Goal: Task Accomplishment & Management: Use online tool/utility

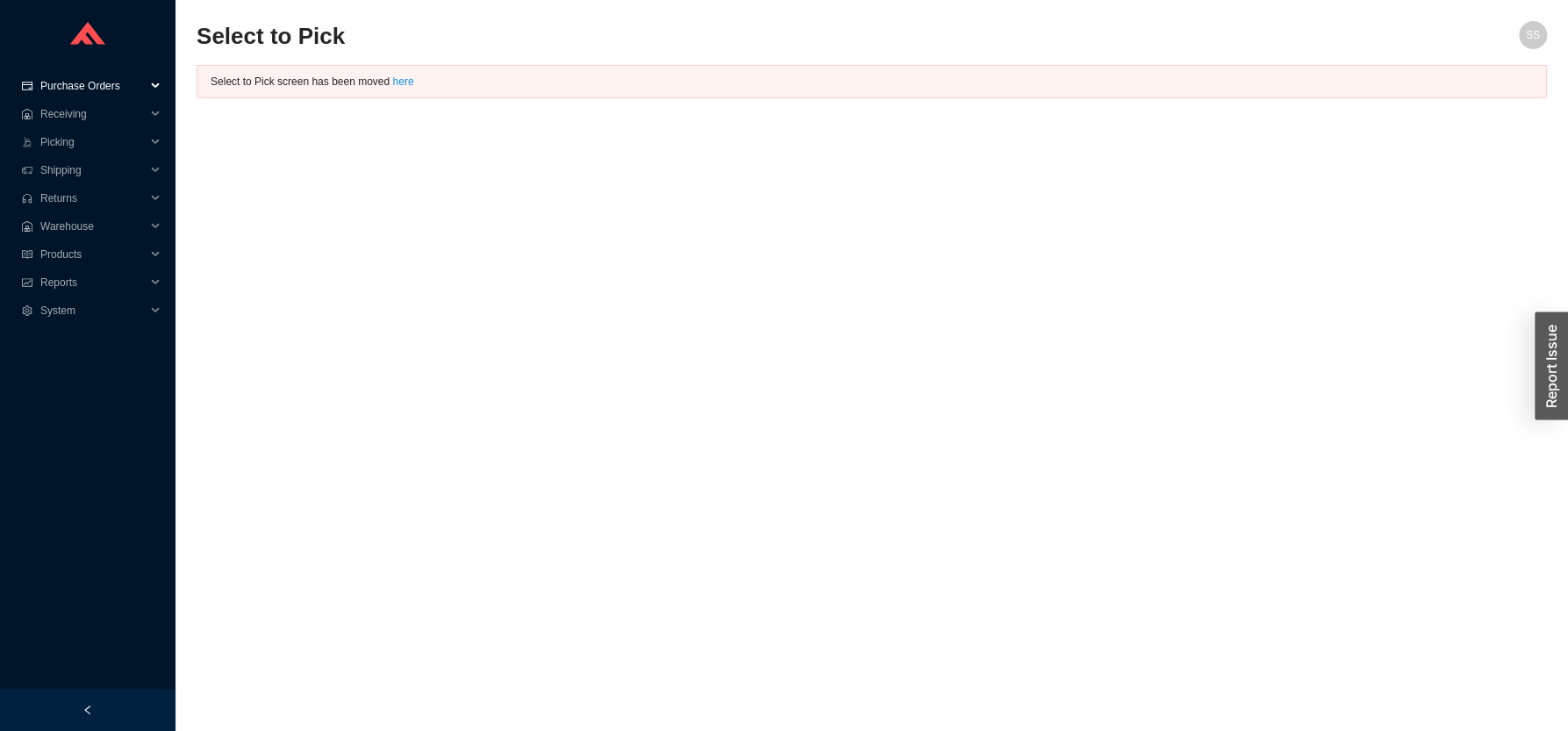
click at [92, 89] on span "Purchase Orders" at bounding box center [93, 86] width 105 height 28
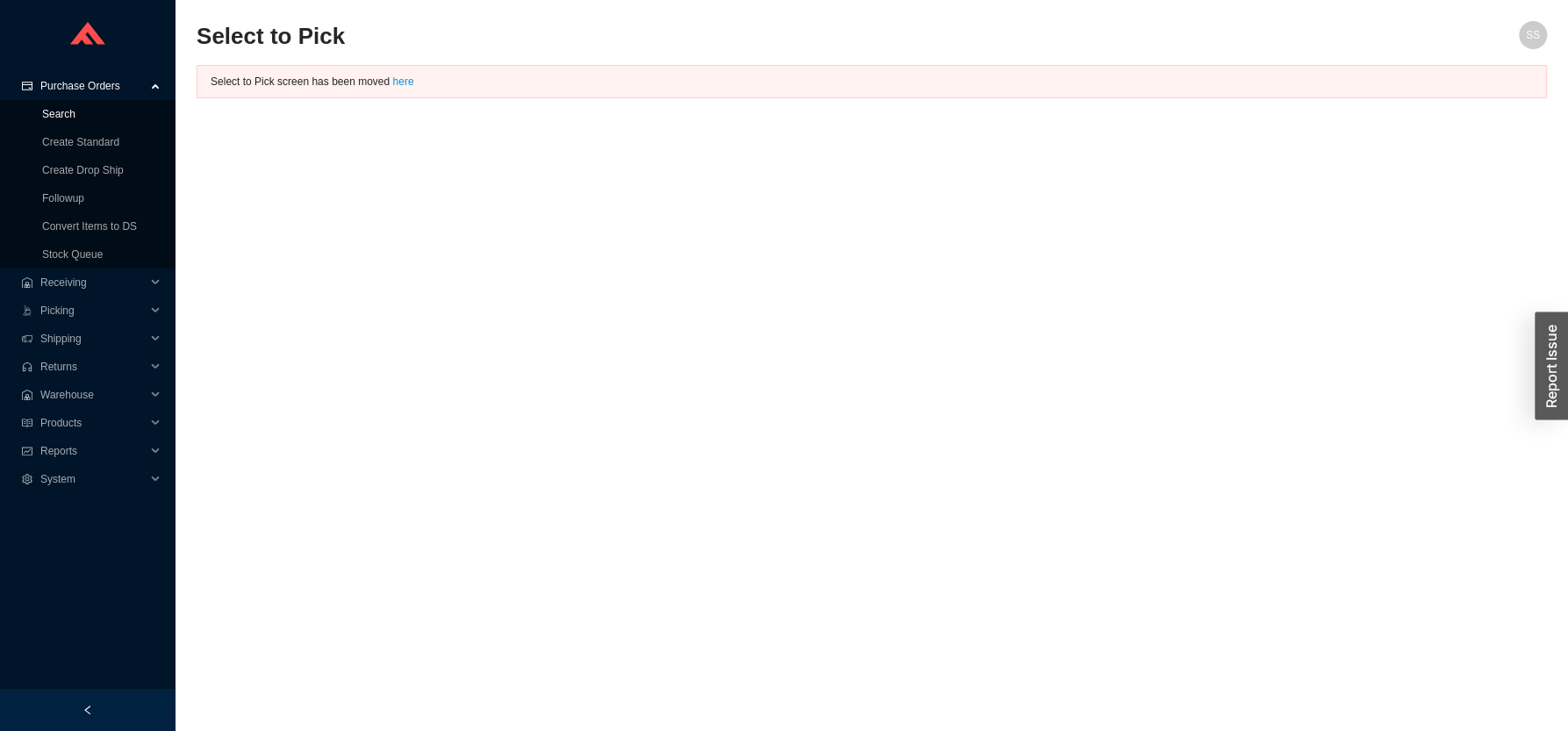
click at [50, 113] on link "Search" at bounding box center [59, 114] width 34 height 12
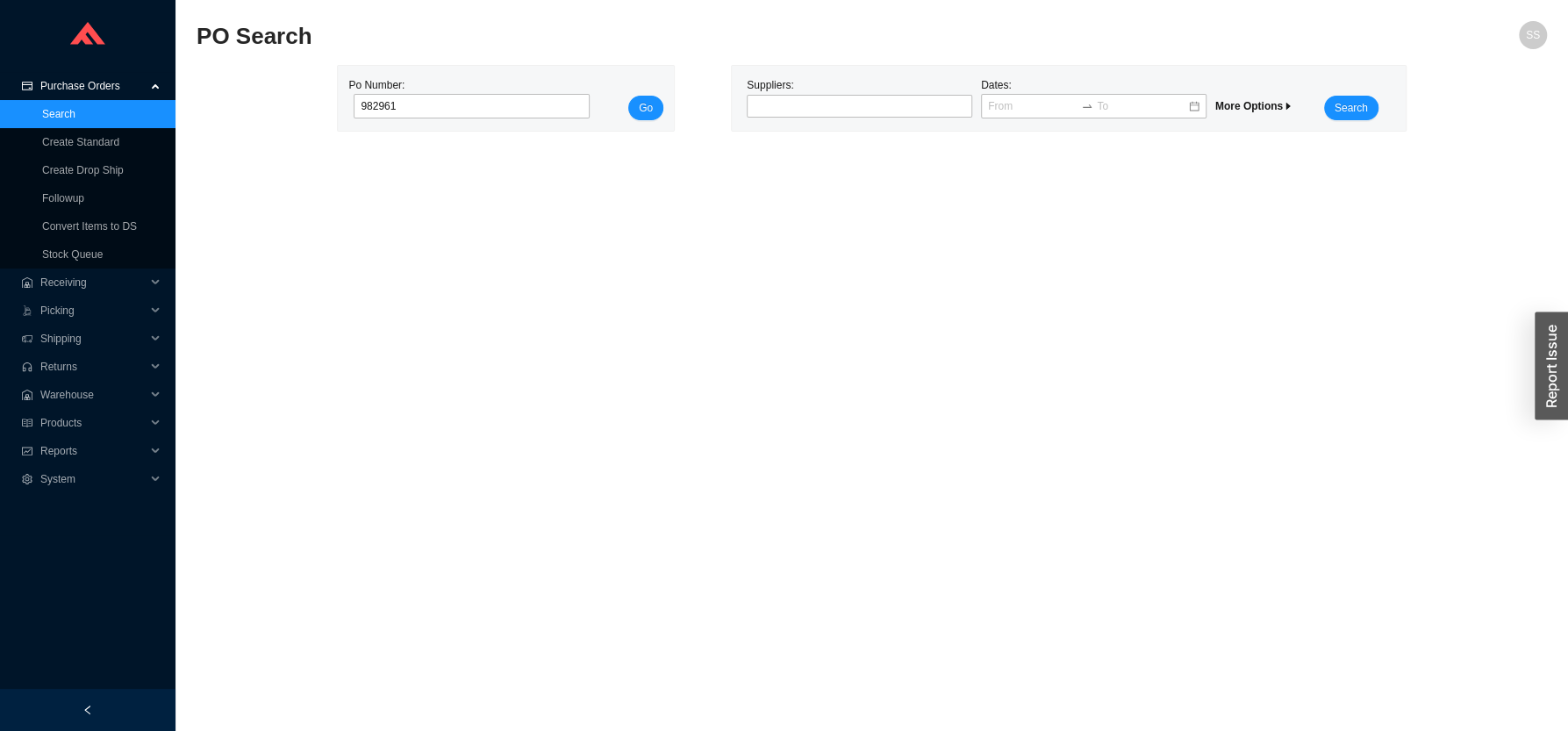
type input "982961"
click at [635, 112] on button "Go" at bounding box center [646, 108] width 35 height 25
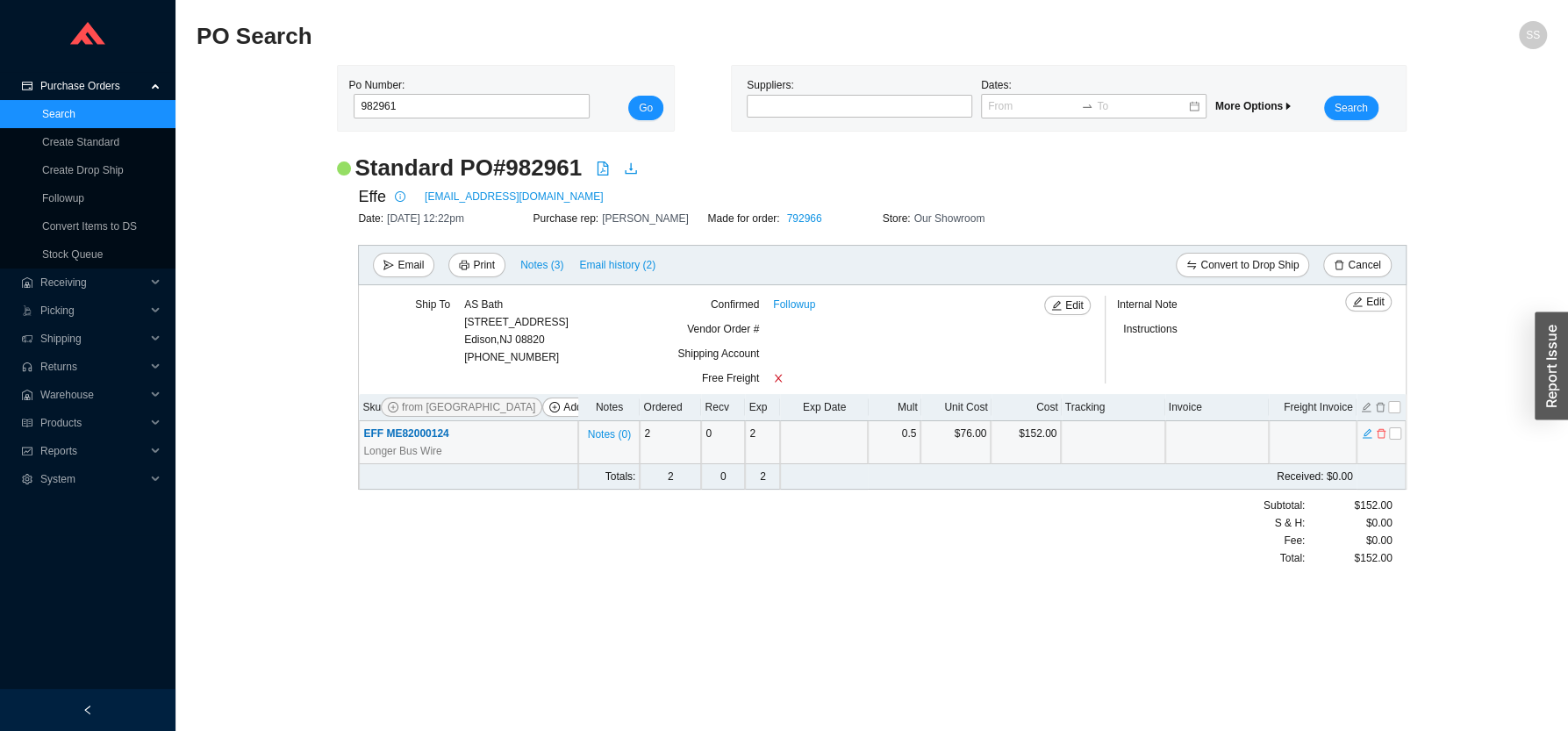
click at [413, 435] on span "EFF ME82000124" at bounding box center [406, 433] width 85 height 12
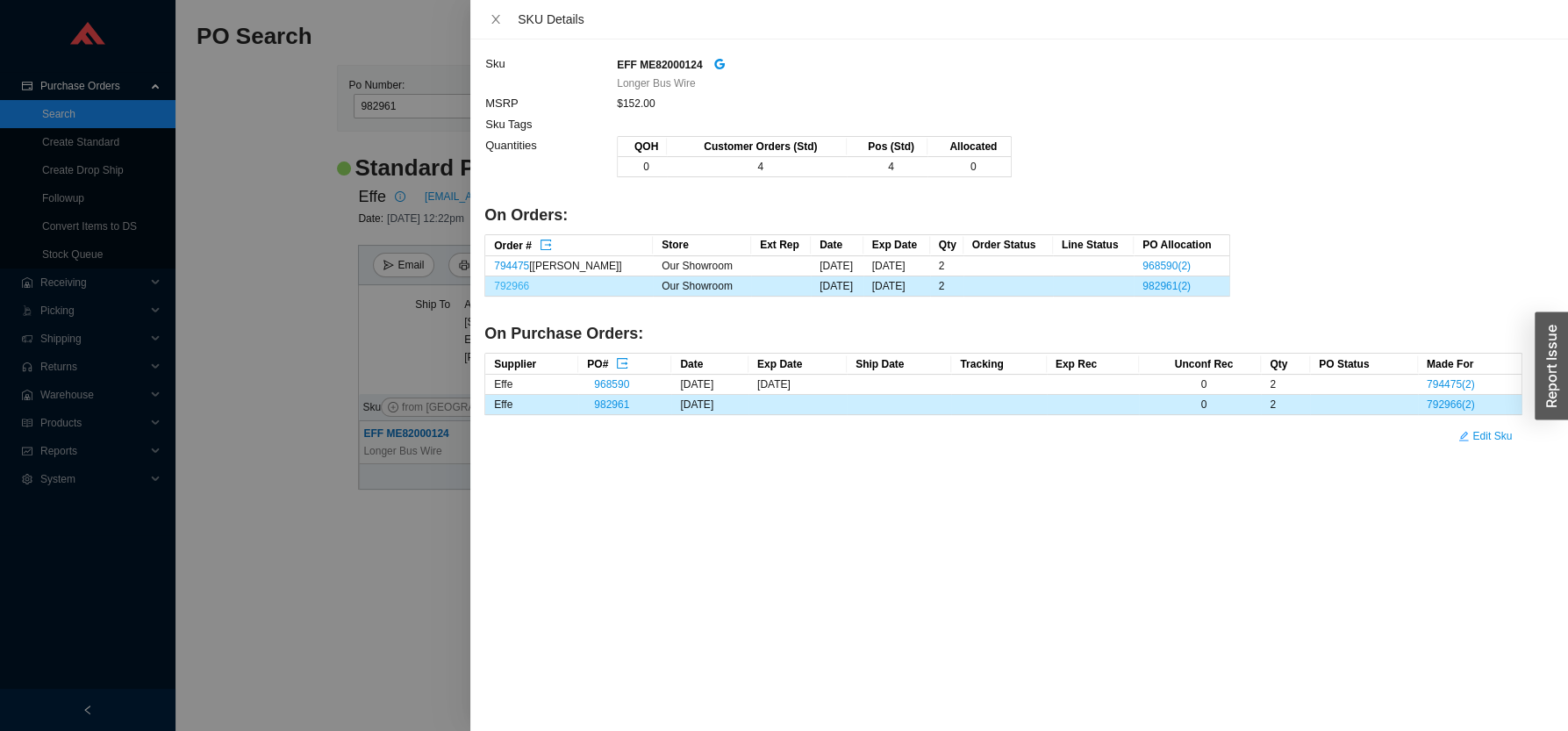
click at [513, 287] on link "792966" at bounding box center [512, 286] width 35 height 12
click at [497, 23] on icon "close" at bounding box center [496, 19] width 12 height 12
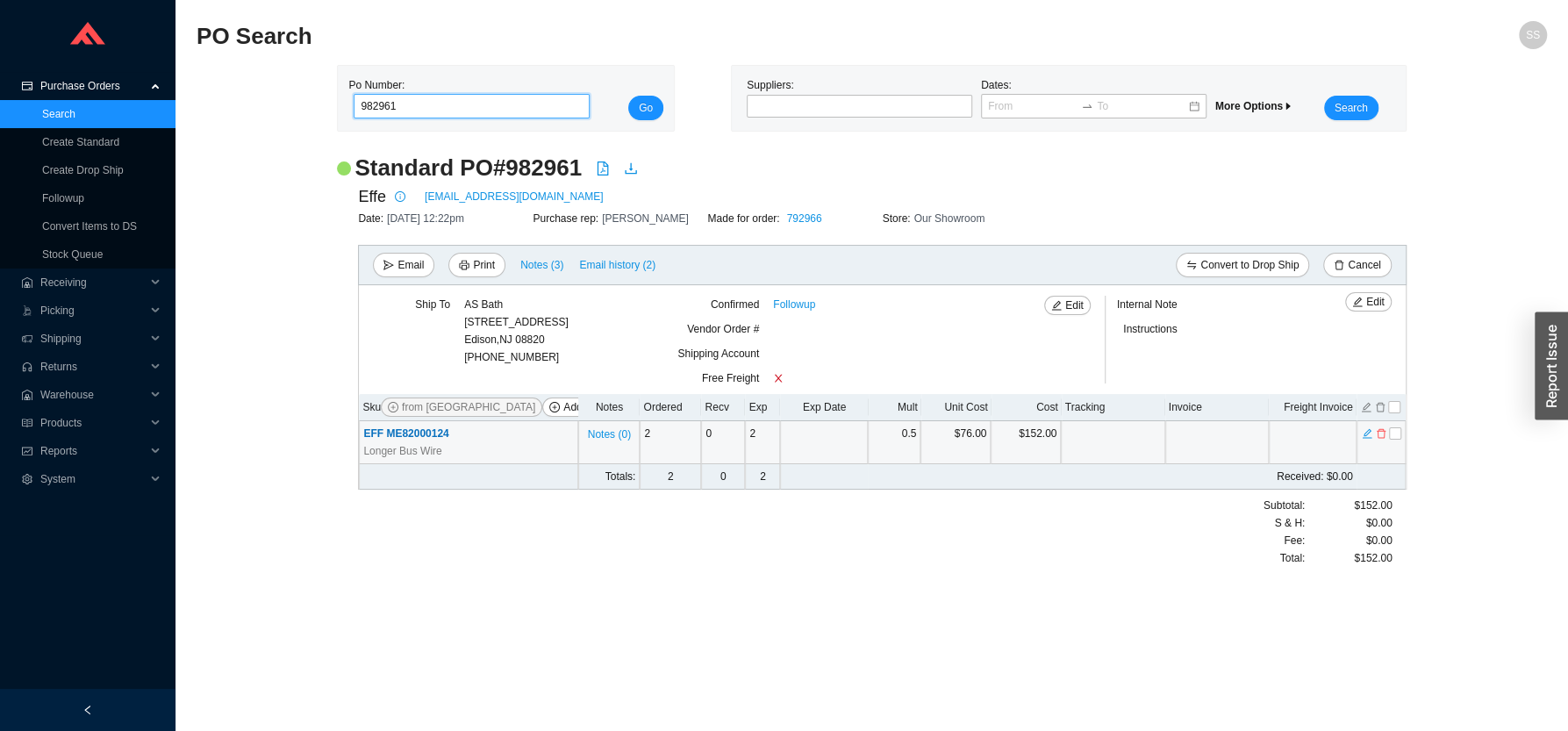
click at [413, 102] on input "982961" at bounding box center [471, 106] width 236 height 25
click at [72, 281] on span "Receiving" at bounding box center [93, 283] width 105 height 28
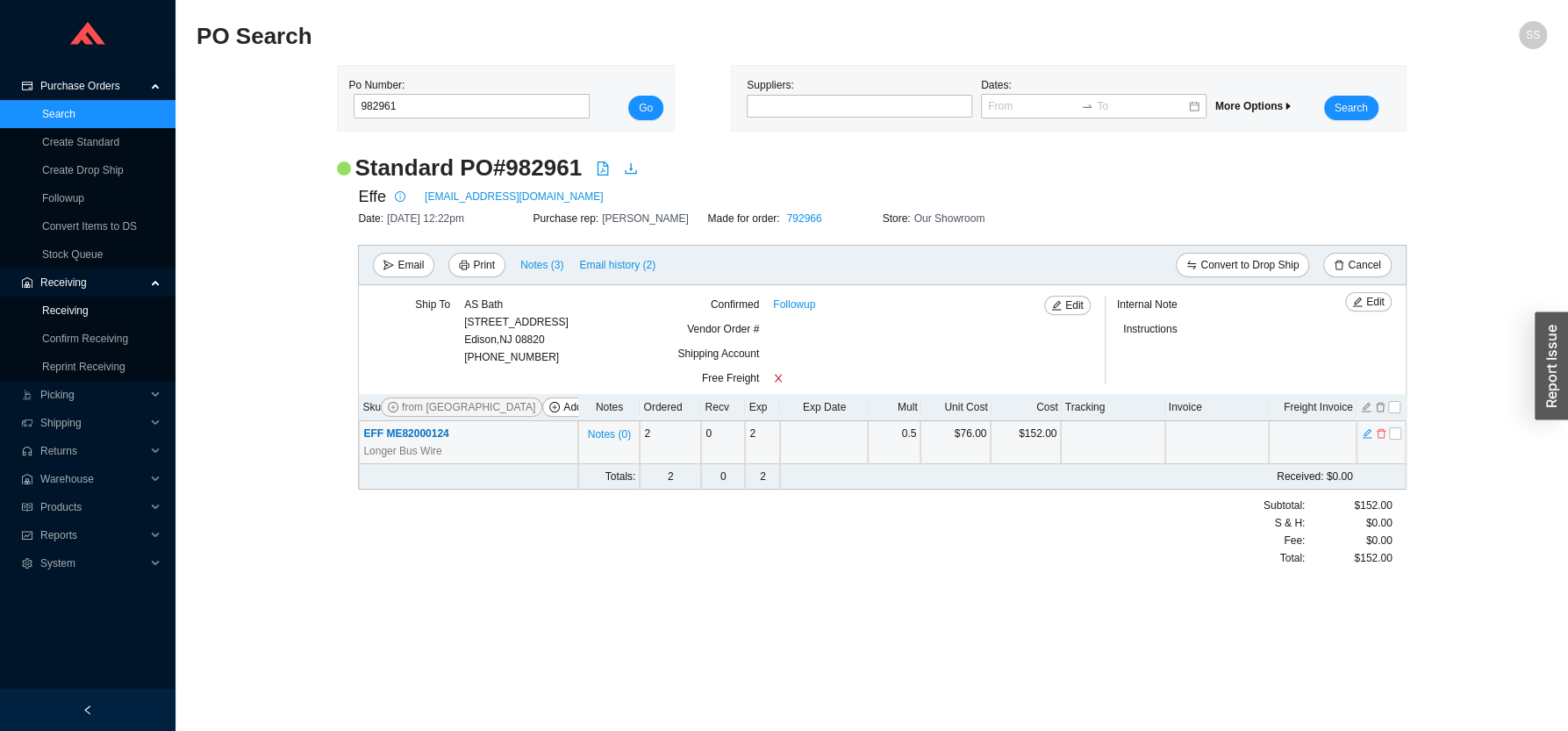
click at [77, 313] on link "Receiving" at bounding box center [66, 311] width 46 height 12
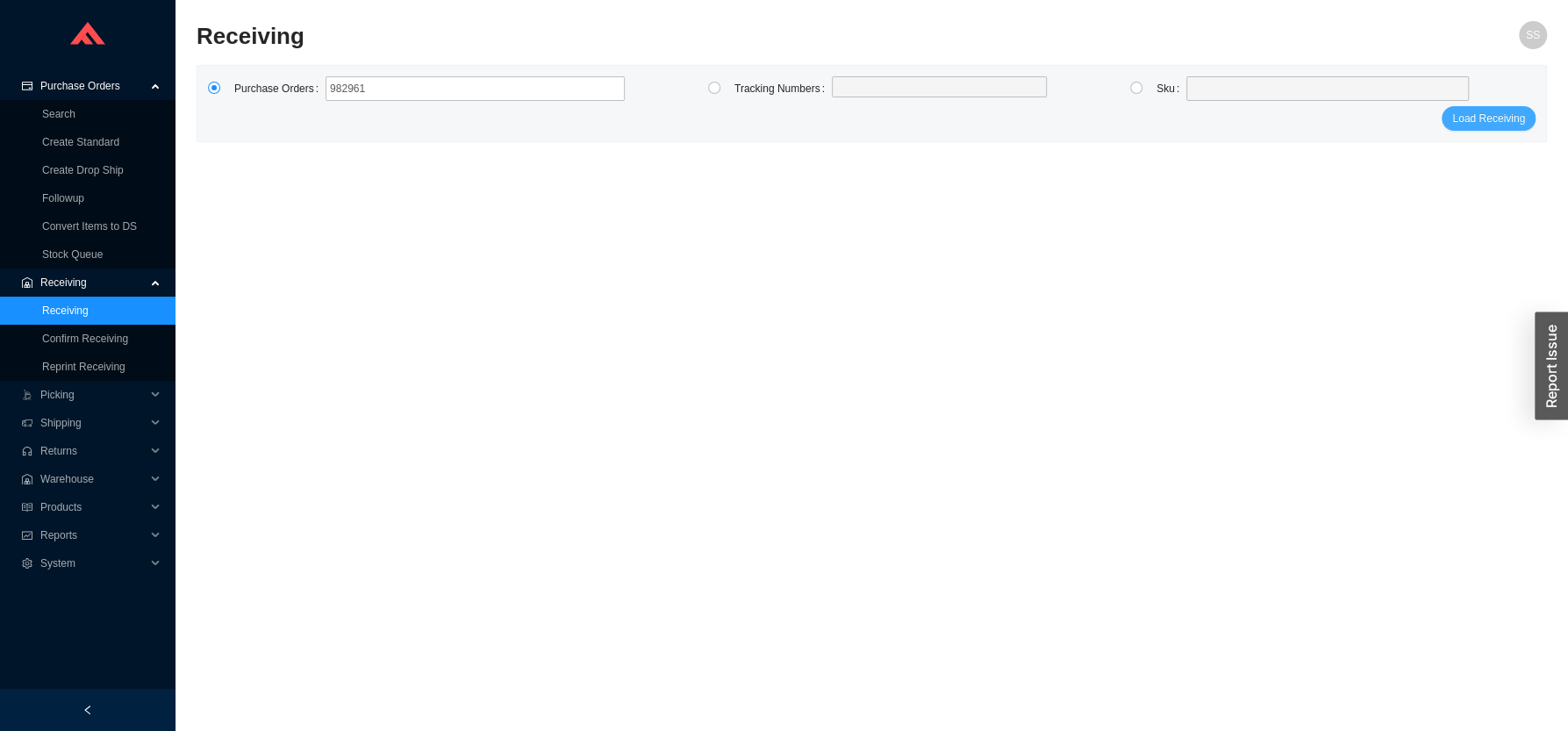
type input "982961"
click at [1473, 116] on span "Load Receiving" at bounding box center [1488, 119] width 73 height 18
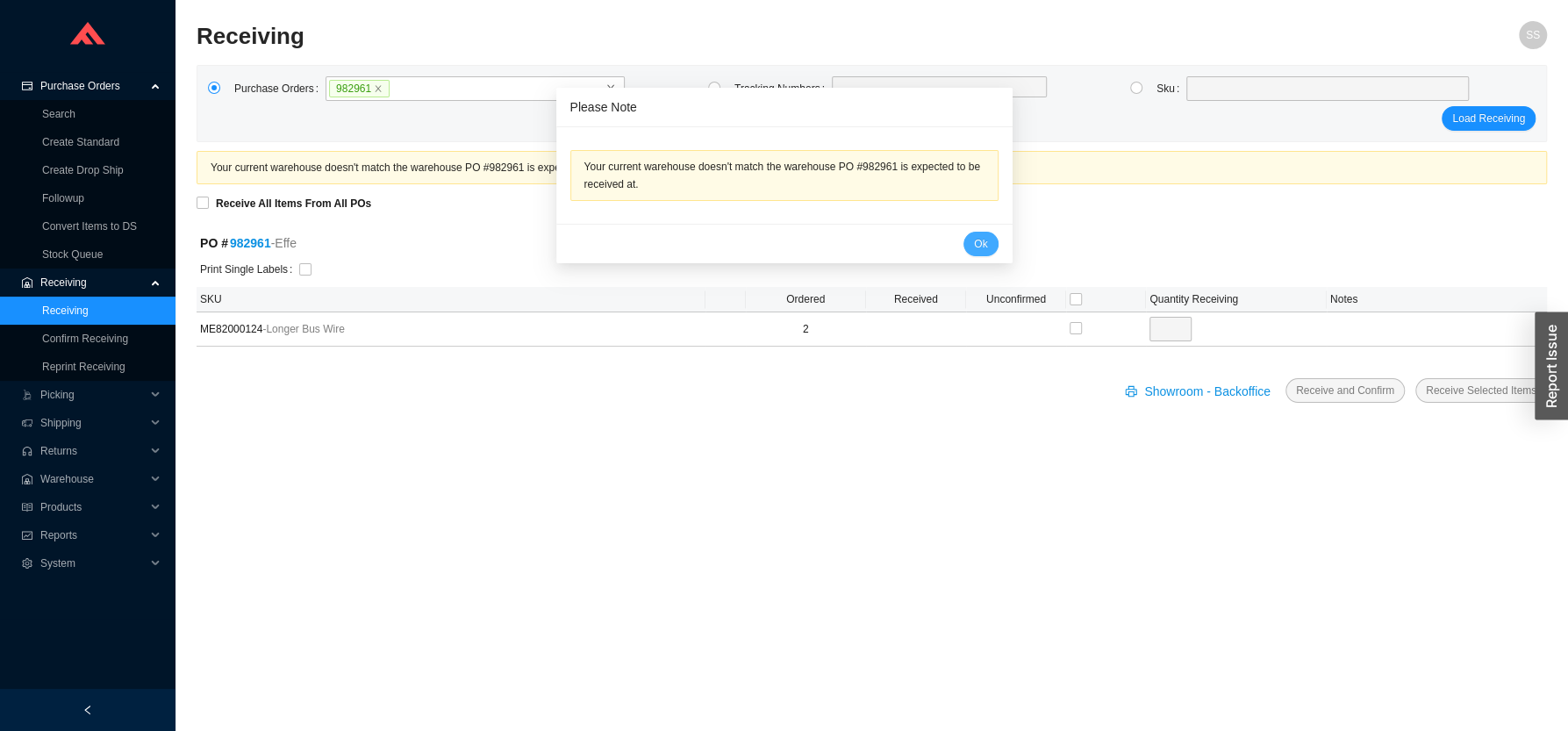
click at [974, 241] on span "Ok" at bounding box center [980, 244] width 13 height 18
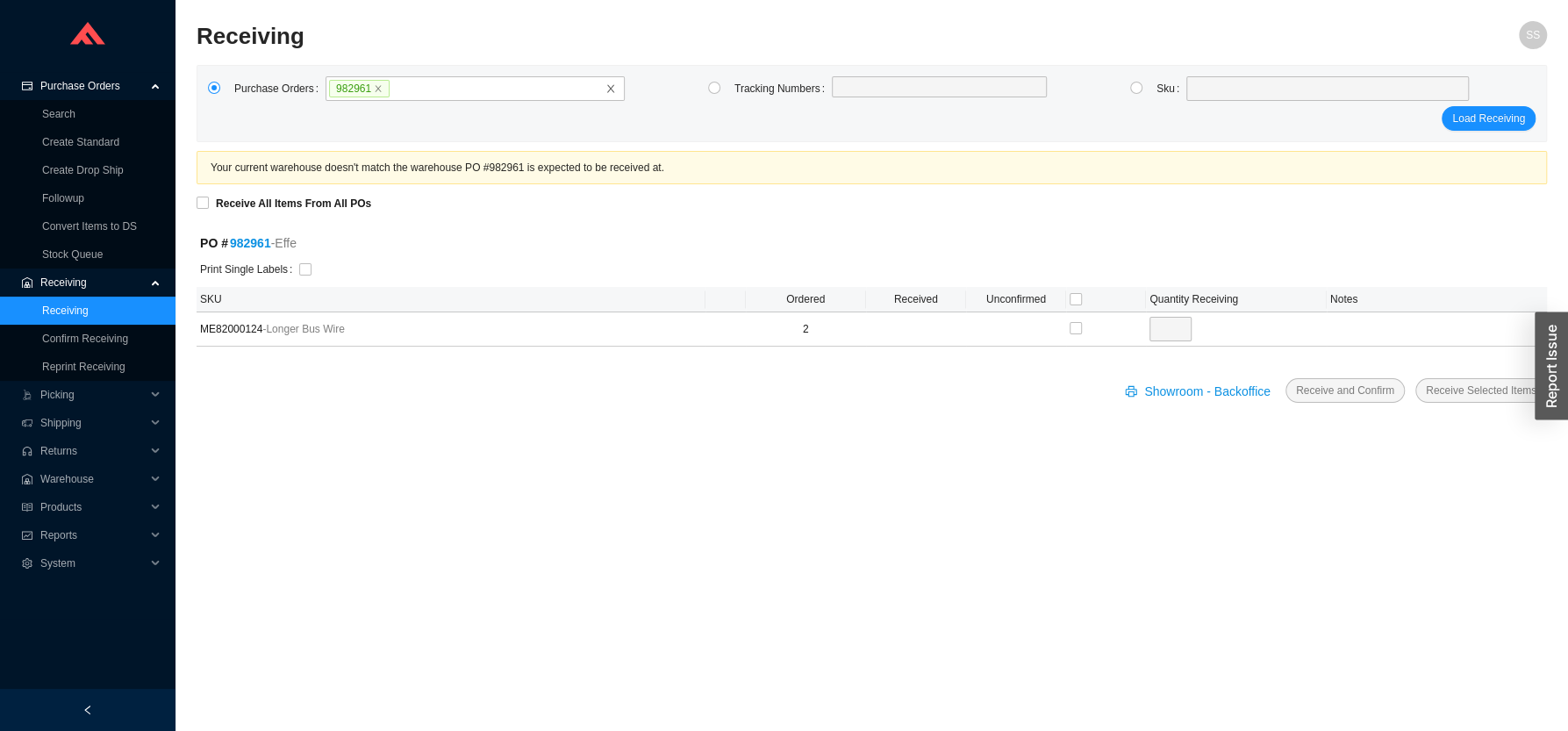
click at [196, 209] on section "Receiving SS Purchase Orders 982961 Tracking Numbers Sku Load Receiving Your cu…" at bounding box center [872, 365] width 1393 height 731
click at [208, 206] on input "Receive All Items From All POs" at bounding box center [203, 203] width 12 height 12
checkbox input "true"
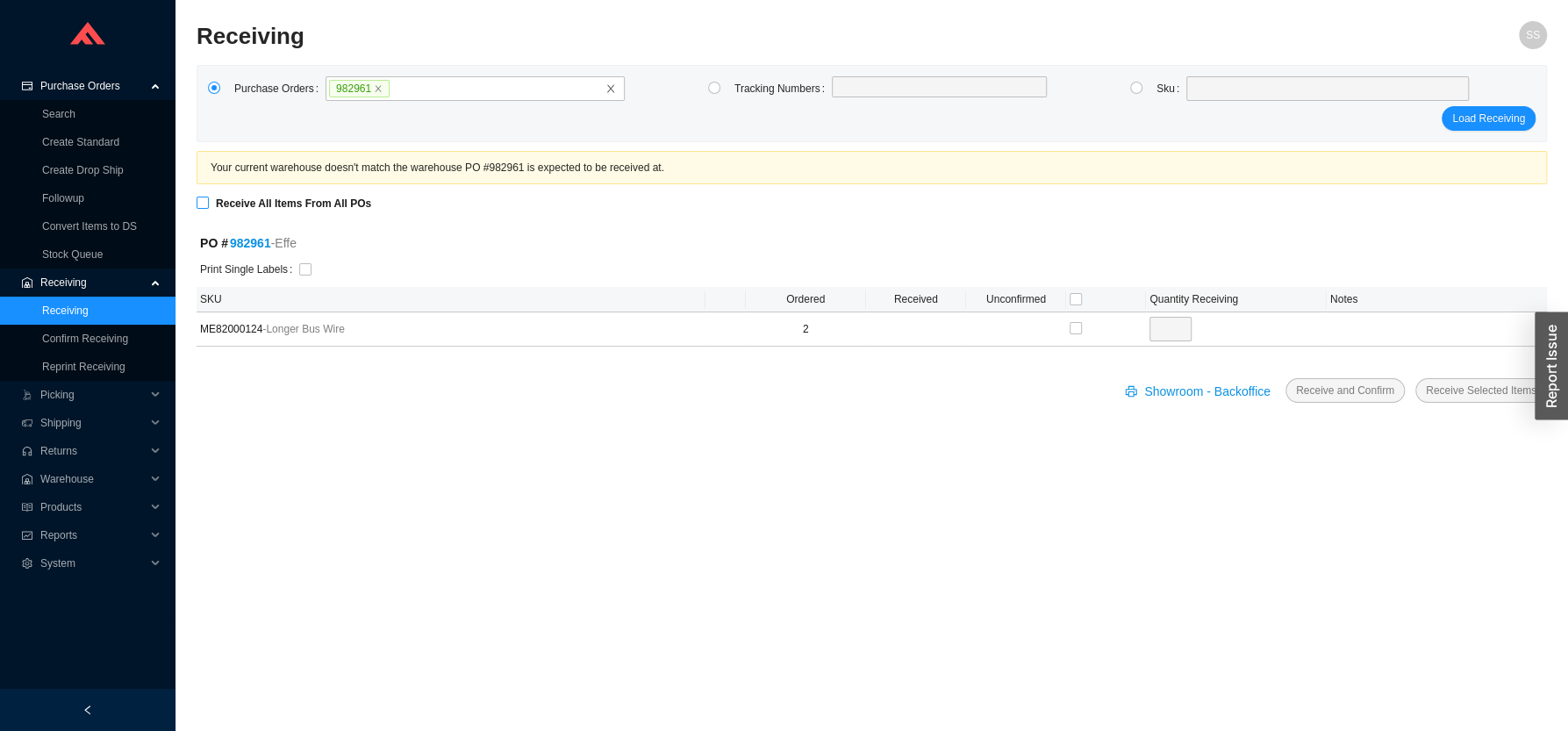
type input "2"
click at [205, 199] on input "Receive All Items From All POs" at bounding box center [203, 203] width 12 height 12
checkbox input "false"
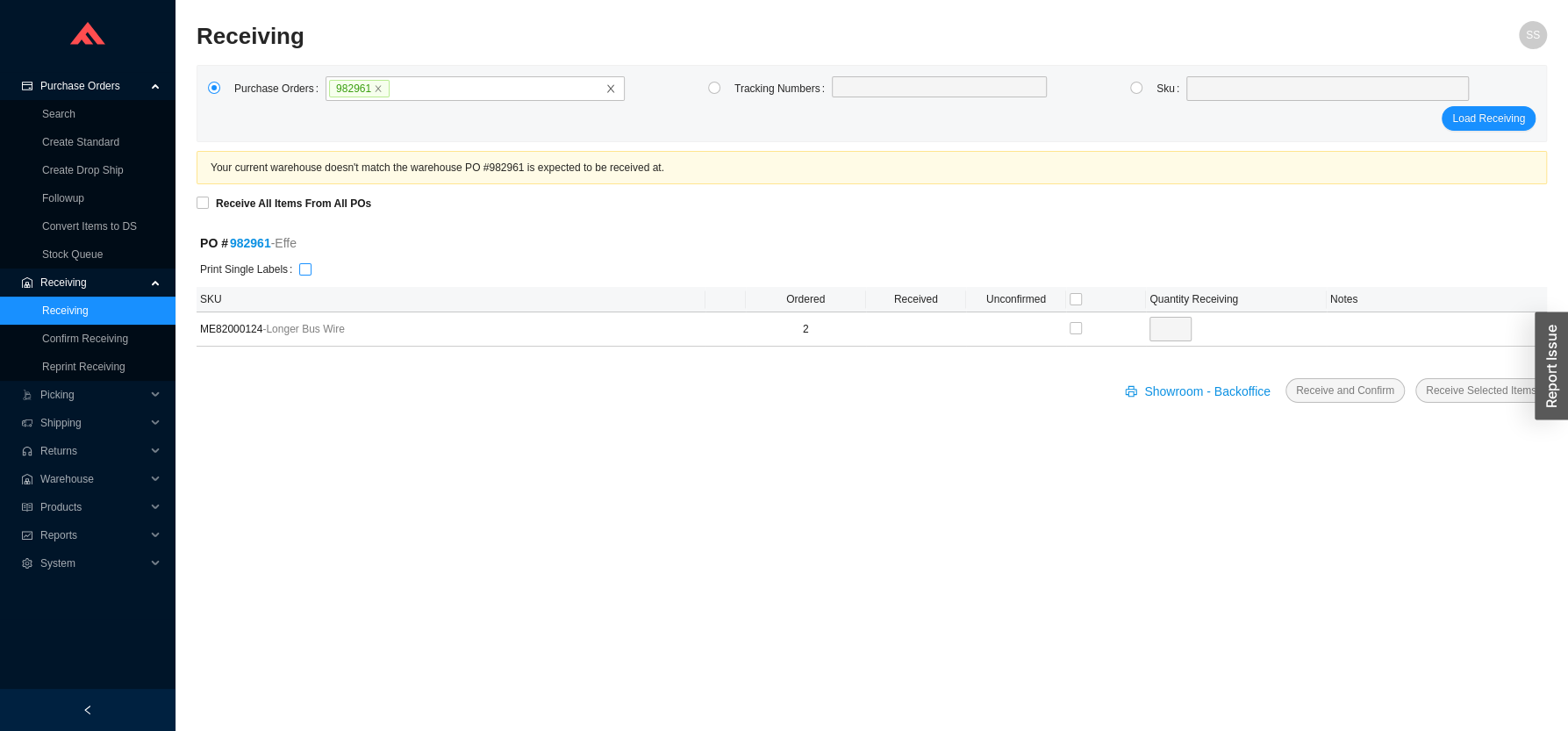
click at [299, 263] on label at bounding box center [306, 270] width 12 height 18
click at [299, 263] on input "checkbox" at bounding box center [306, 269] width 12 height 12
checkbox input "true"
click at [1069, 305] on input "checkbox" at bounding box center [1075, 299] width 12 height 12
checkbox input "true"
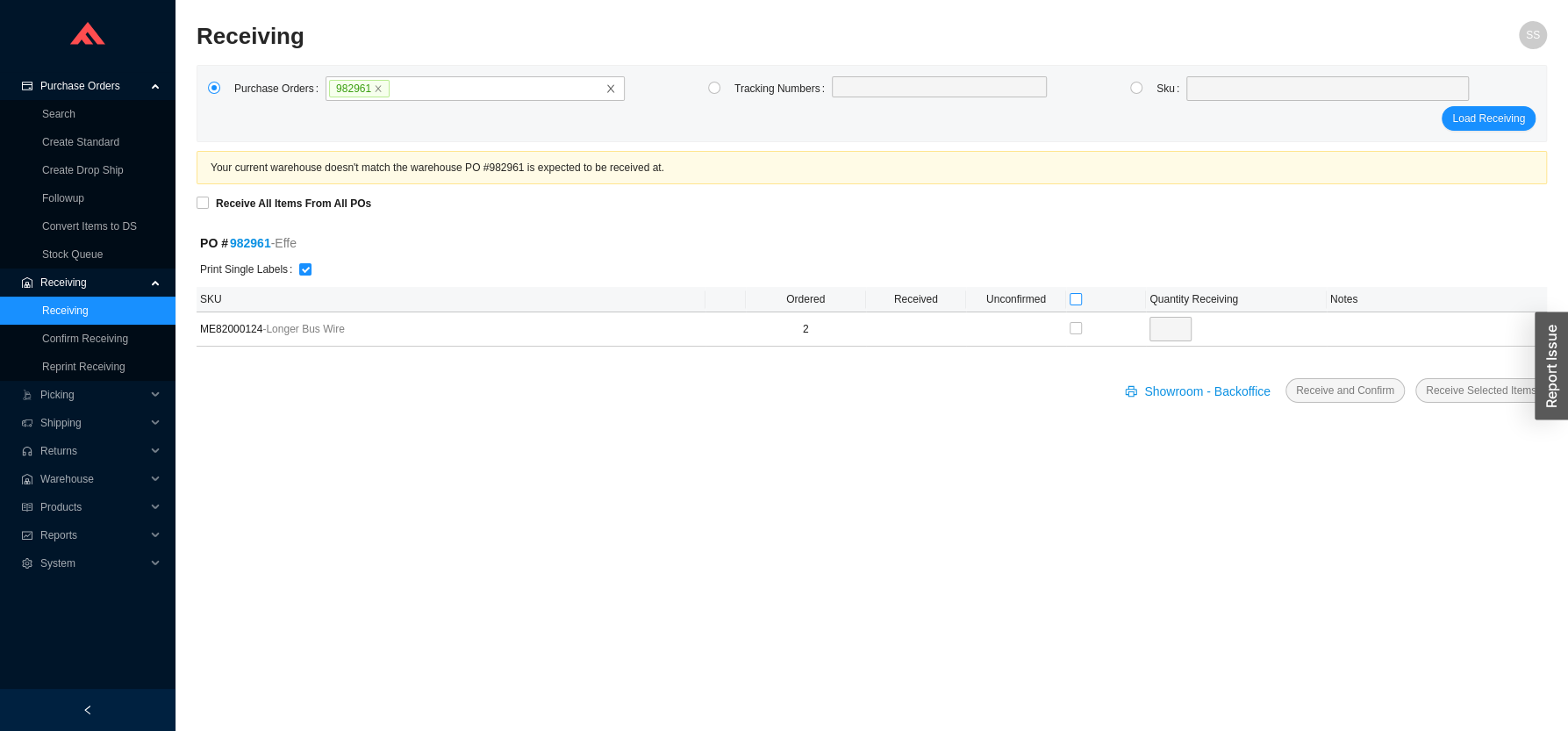
checkbox input "true"
type input "2"
click at [1077, 303] on input "checkbox" at bounding box center [1075, 299] width 12 height 12
checkbox input "false"
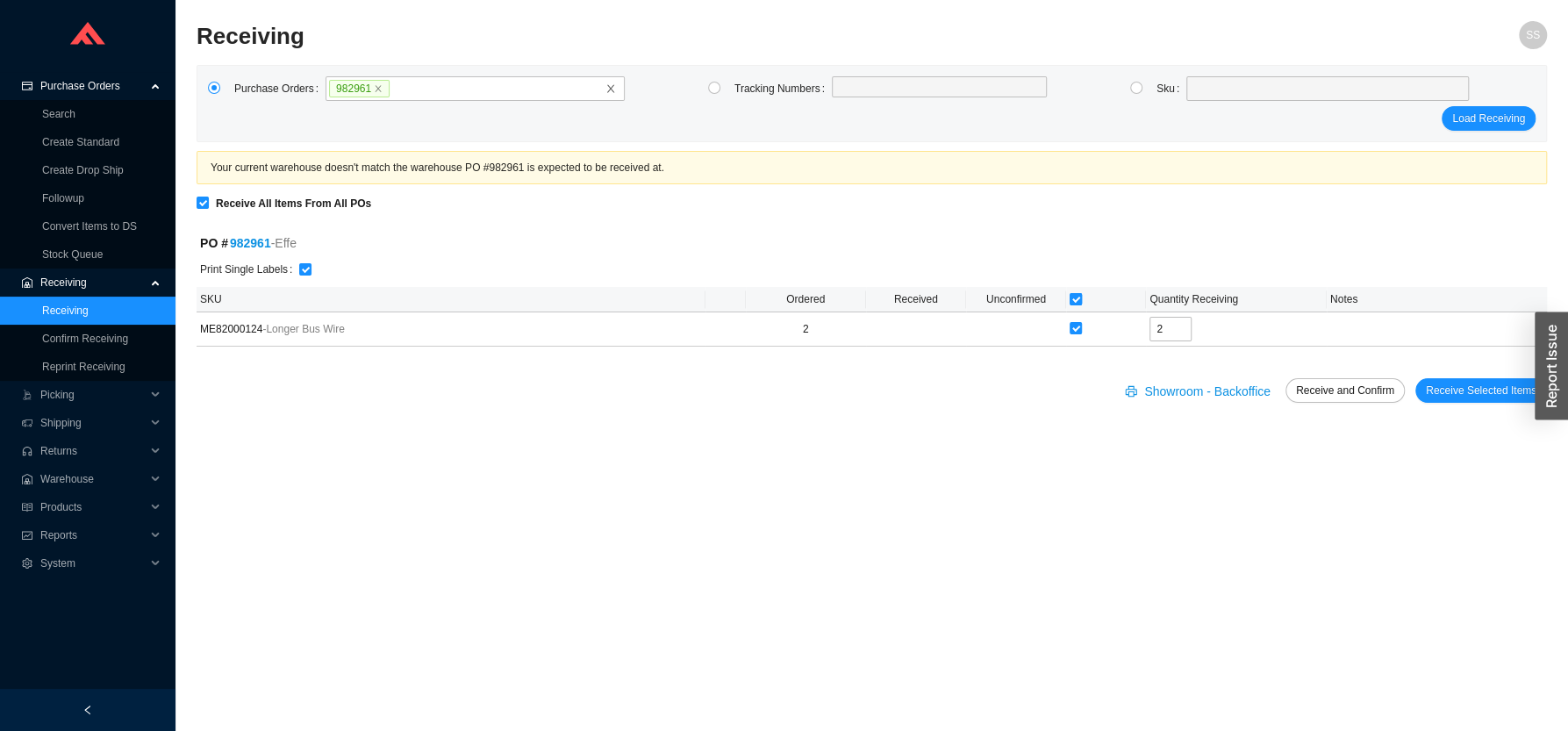
checkbox input "false"
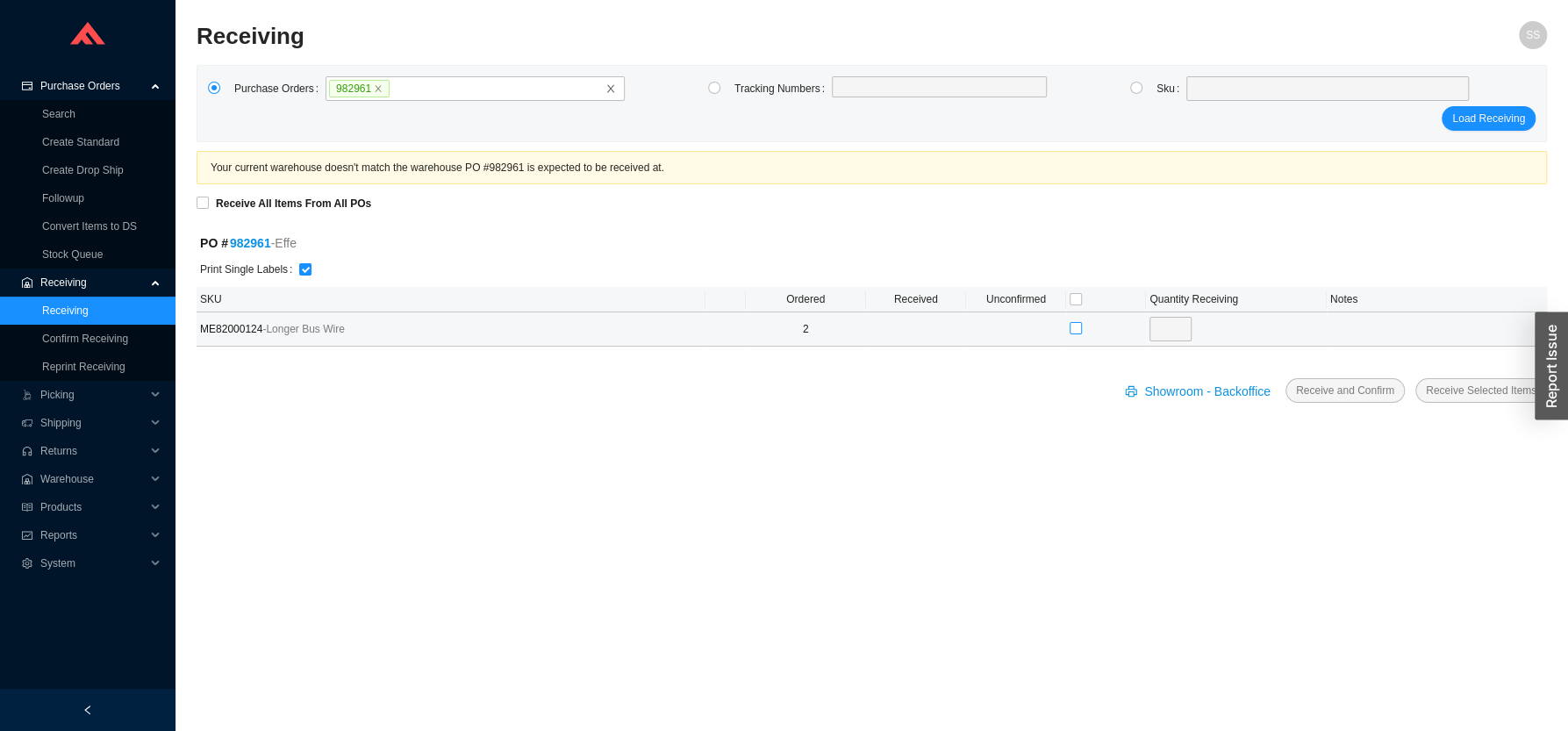
click at [1072, 331] on input "checkbox" at bounding box center [1075, 328] width 12 height 12
checkbox input "true"
type input "2"
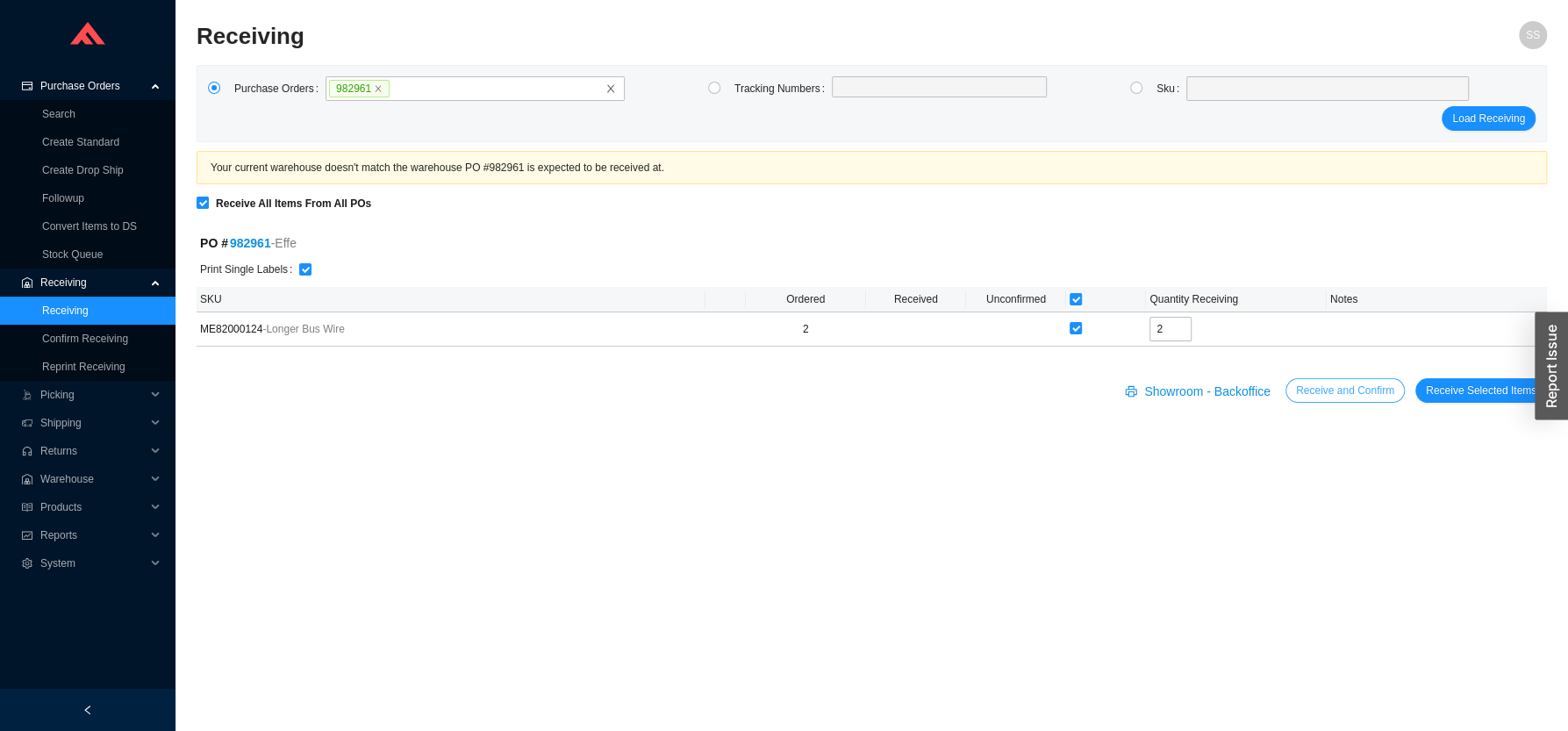
click at [1351, 393] on span "Receive and Confirm" at bounding box center [1345, 391] width 98 height 18
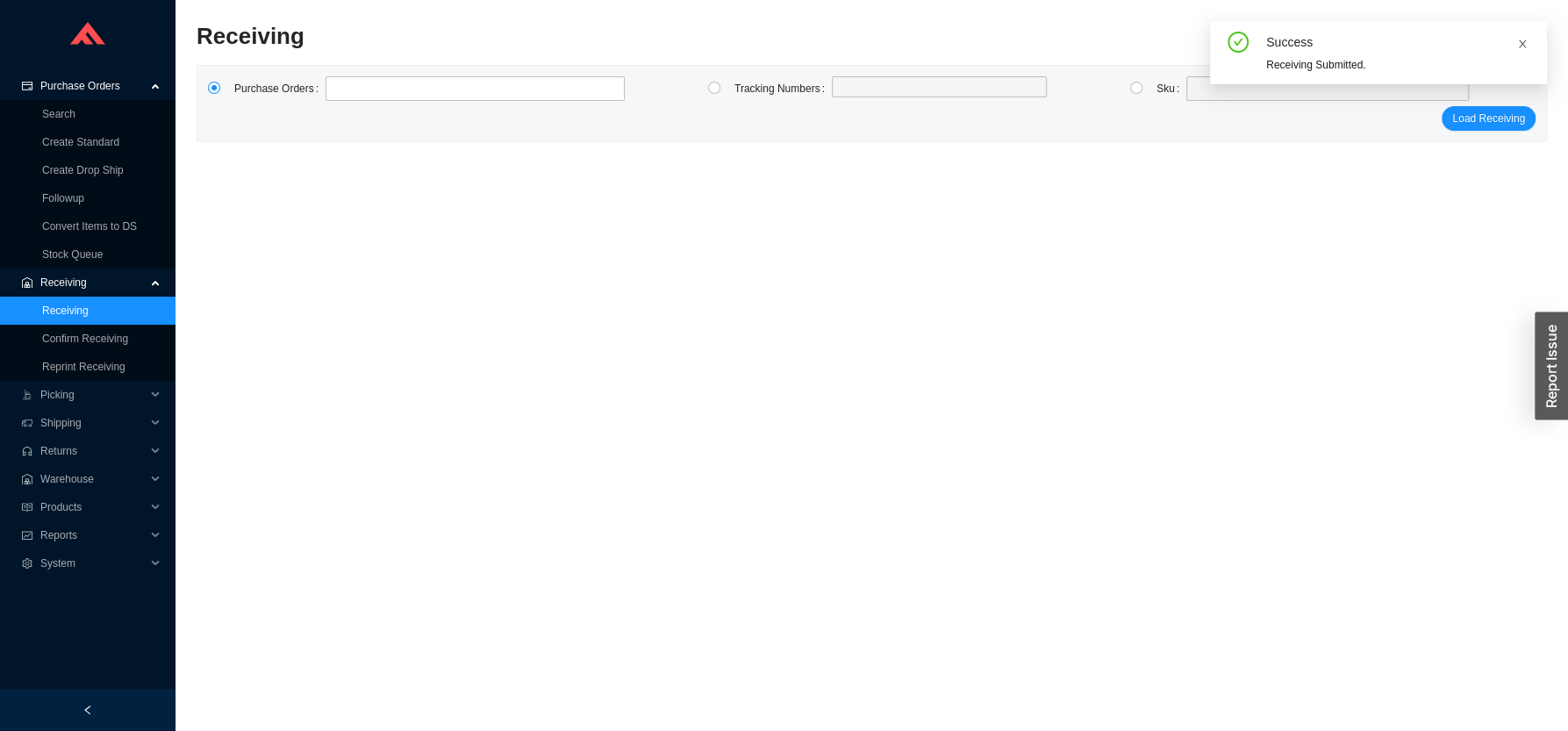
click at [1520, 44] on icon "close" at bounding box center [1522, 44] width 11 height 11
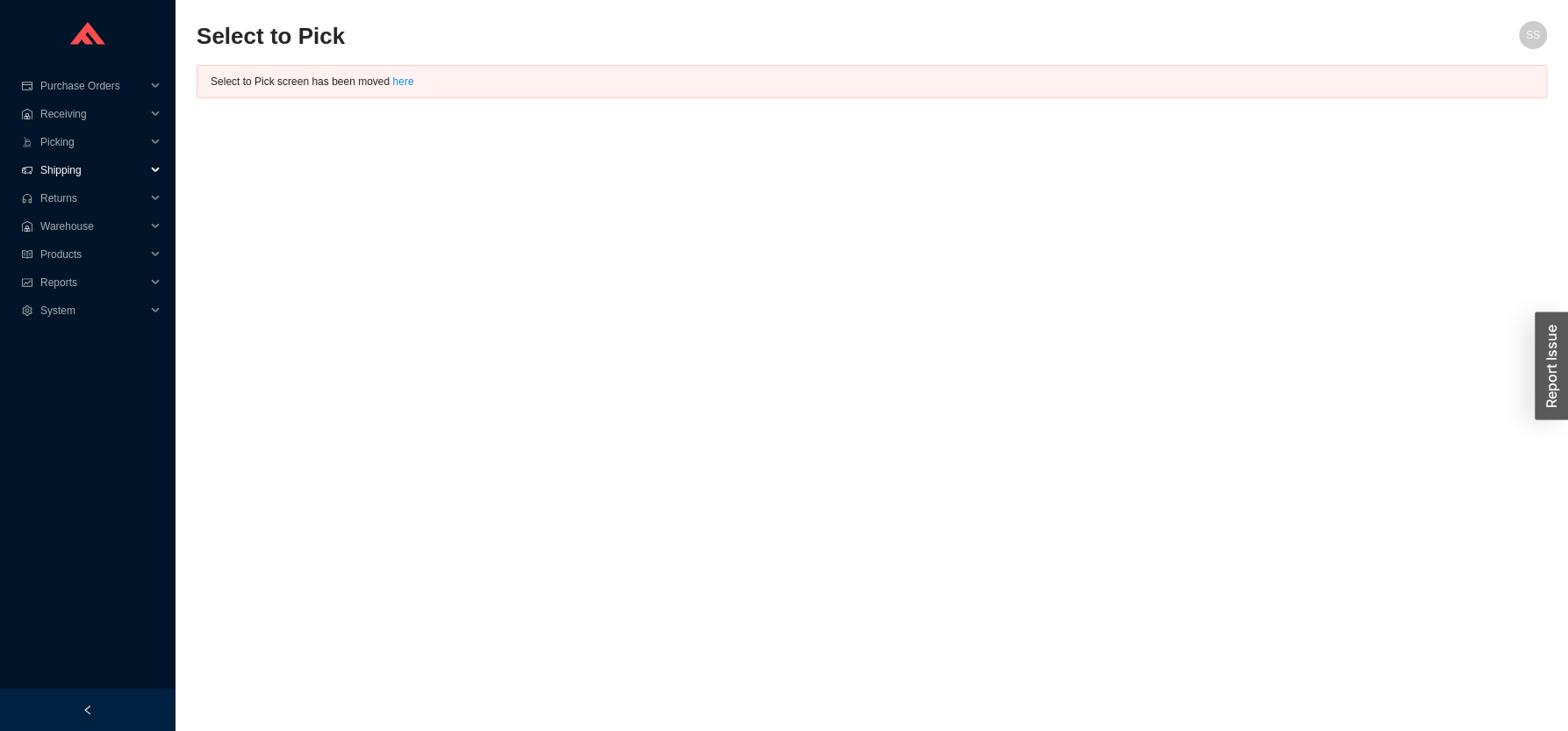
click at [92, 169] on span "Shipping" at bounding box center [93, 170] width 105 height 28
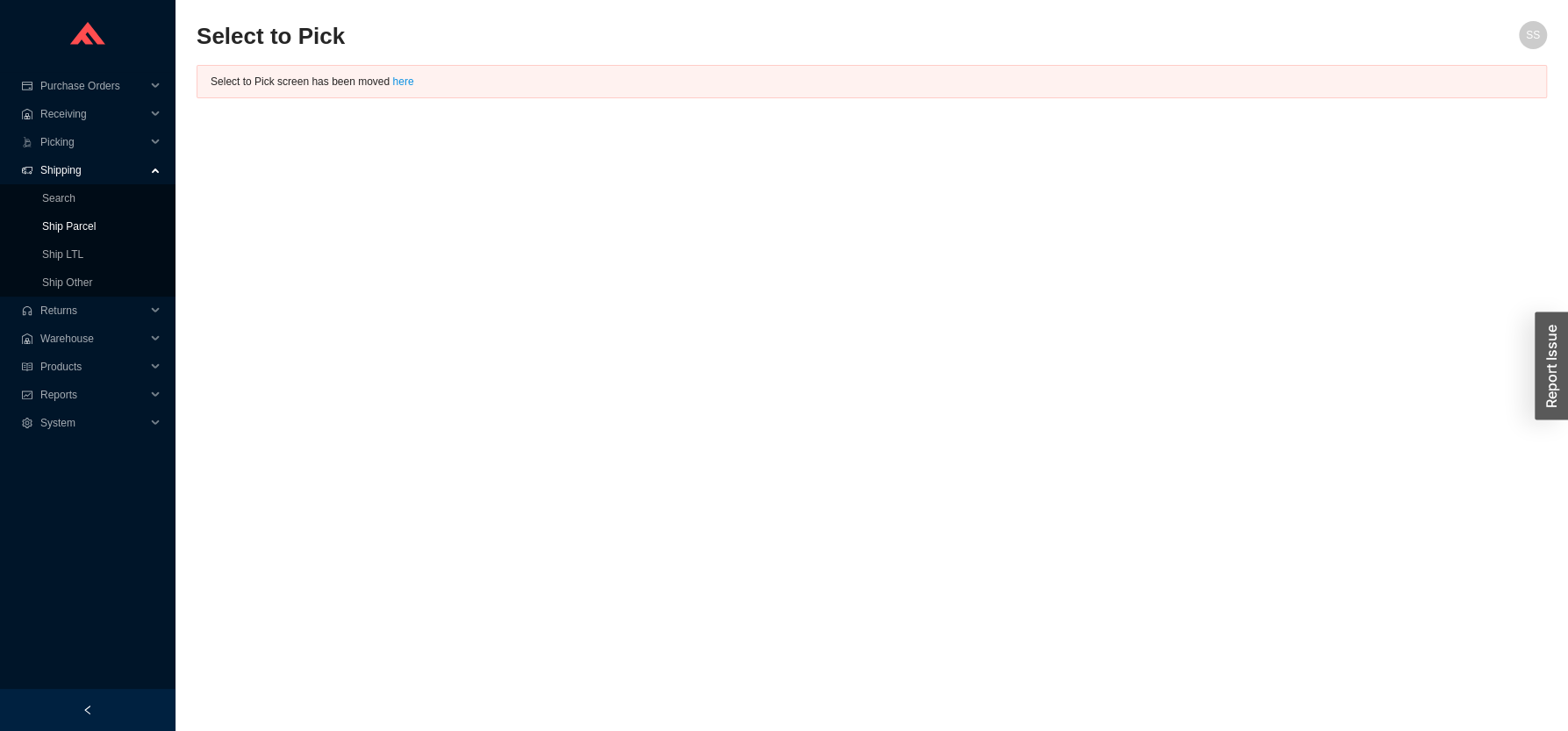
click at [74, 226] on link "Ship Parcel" at bounding box center [69, 227] width 53 height 12
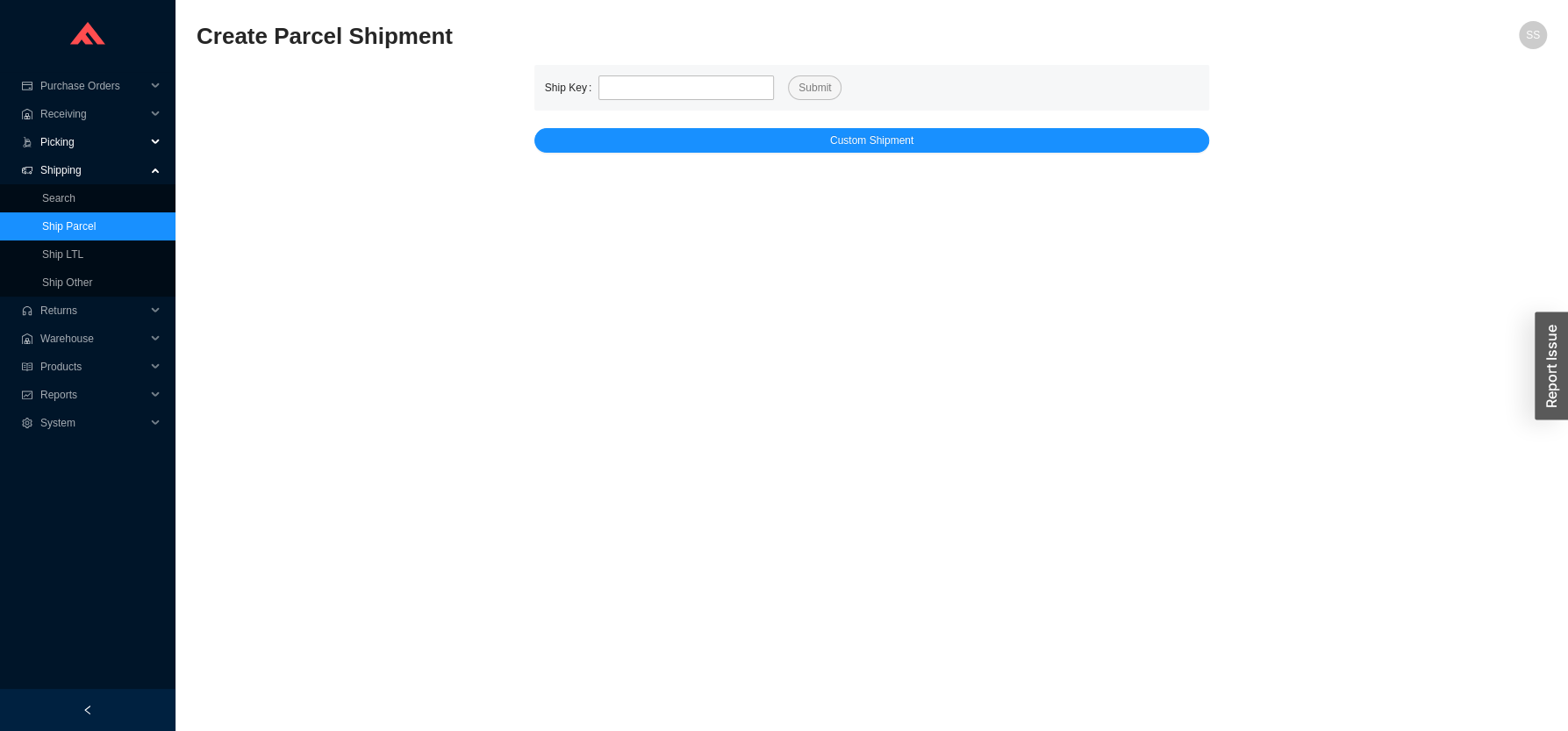
click at [78, 137] on span "Picking" at bounding box center [93, 143] width 105 height 28
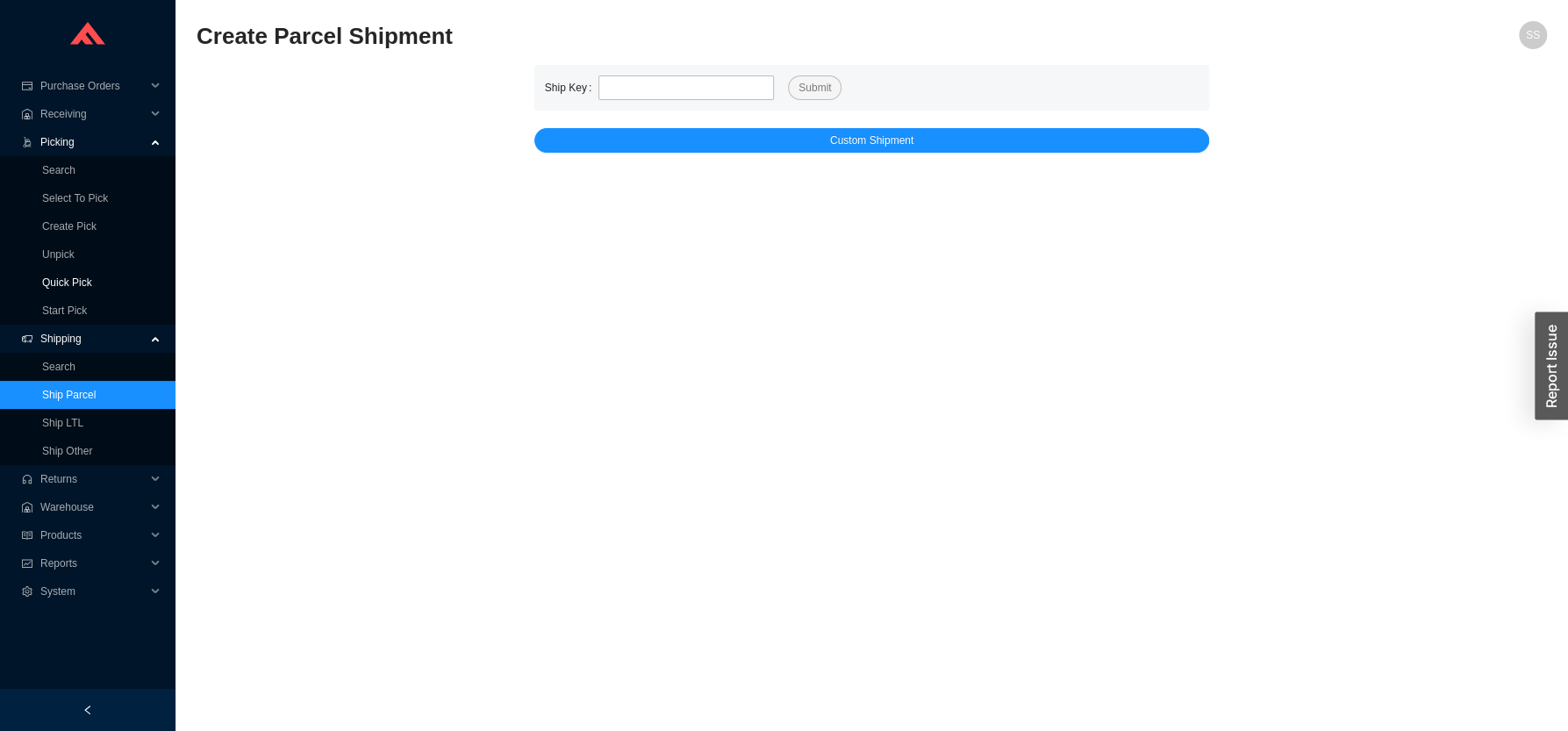
drag, startPoint x: 74, startPoint y: 280, endPoint x: 144, endPoint y: 278, distance: 70.0
click at [74, 279] on link "Quick Pick" at bounding box center [67, 283] width 50 height 12
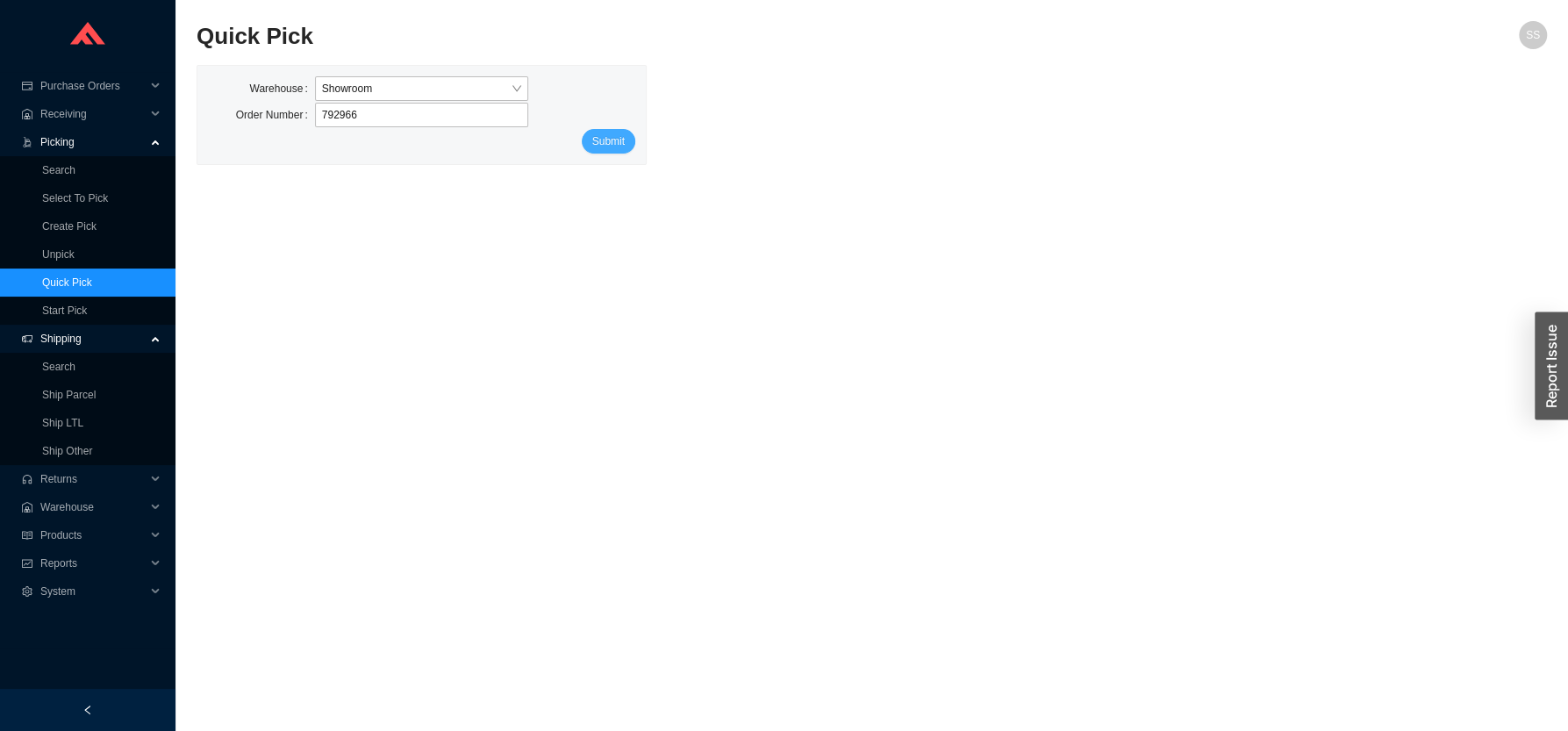
type input "792966"
click at [599, 137] on span "Submit" at bounding box center [608, 142] width 33 height 18
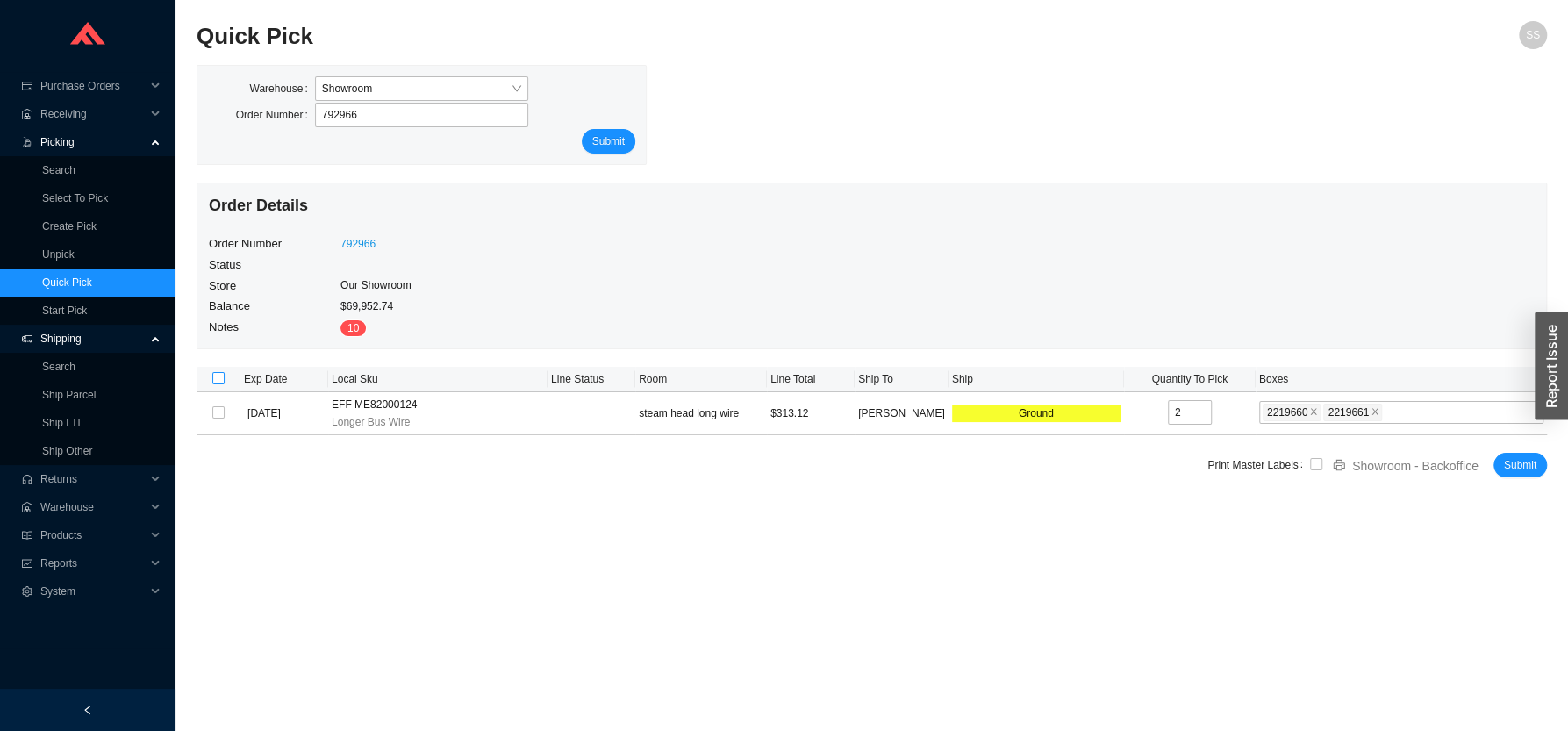
click at [218, 388] on label at bounding box center [219, 379] width 12 height 18
click at [218, 385] on input "checkbox" at bounding box center [219, 378] width 12 height 12
checkbox input "true"
click at [217, 381] on input "checkbox" at bounding box center [219, 378] width 12 height 12
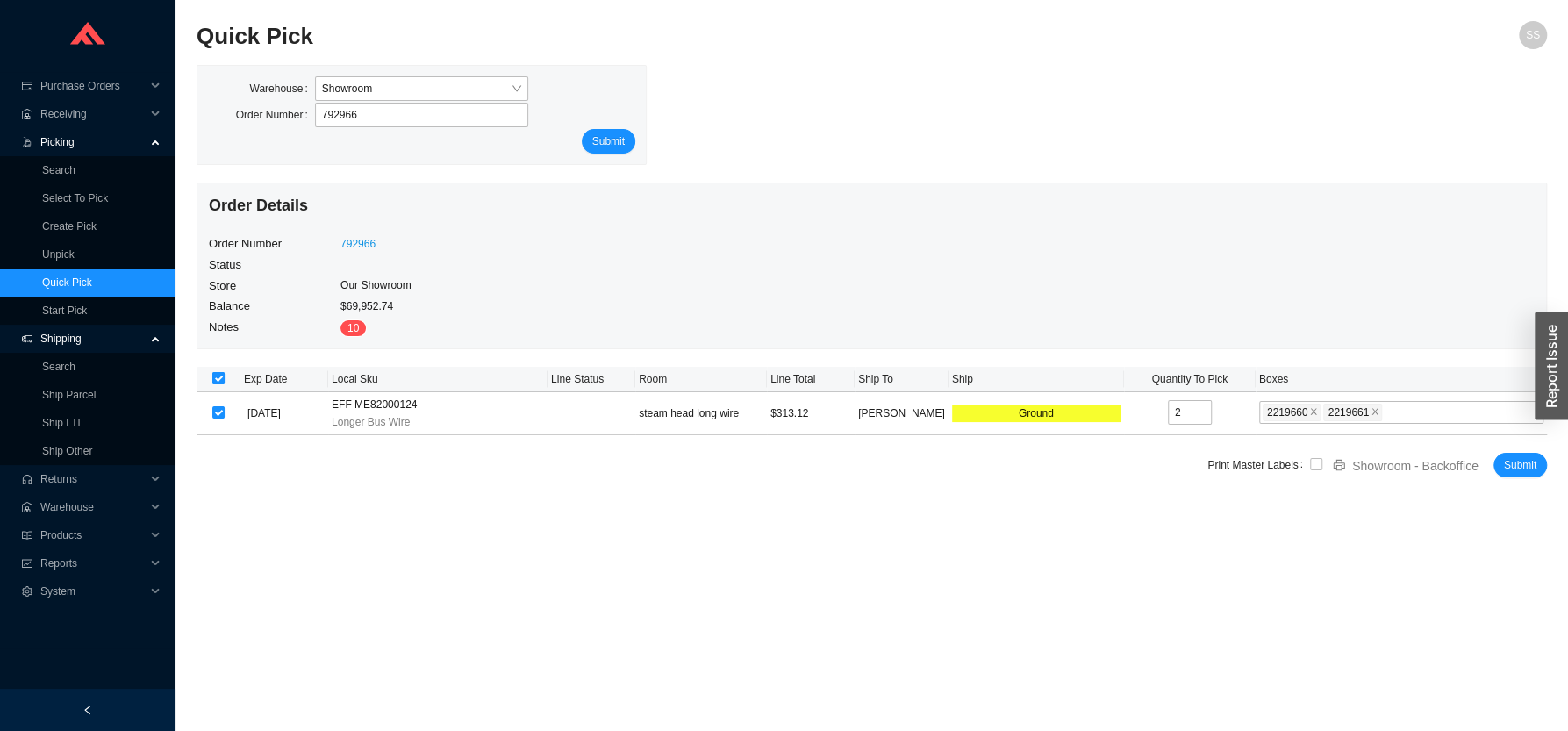
checkbox input "false"
click at [219, 380] on input "checkbox" at bounding box center [219, 378] width 12 height 12
checkbox input "true"
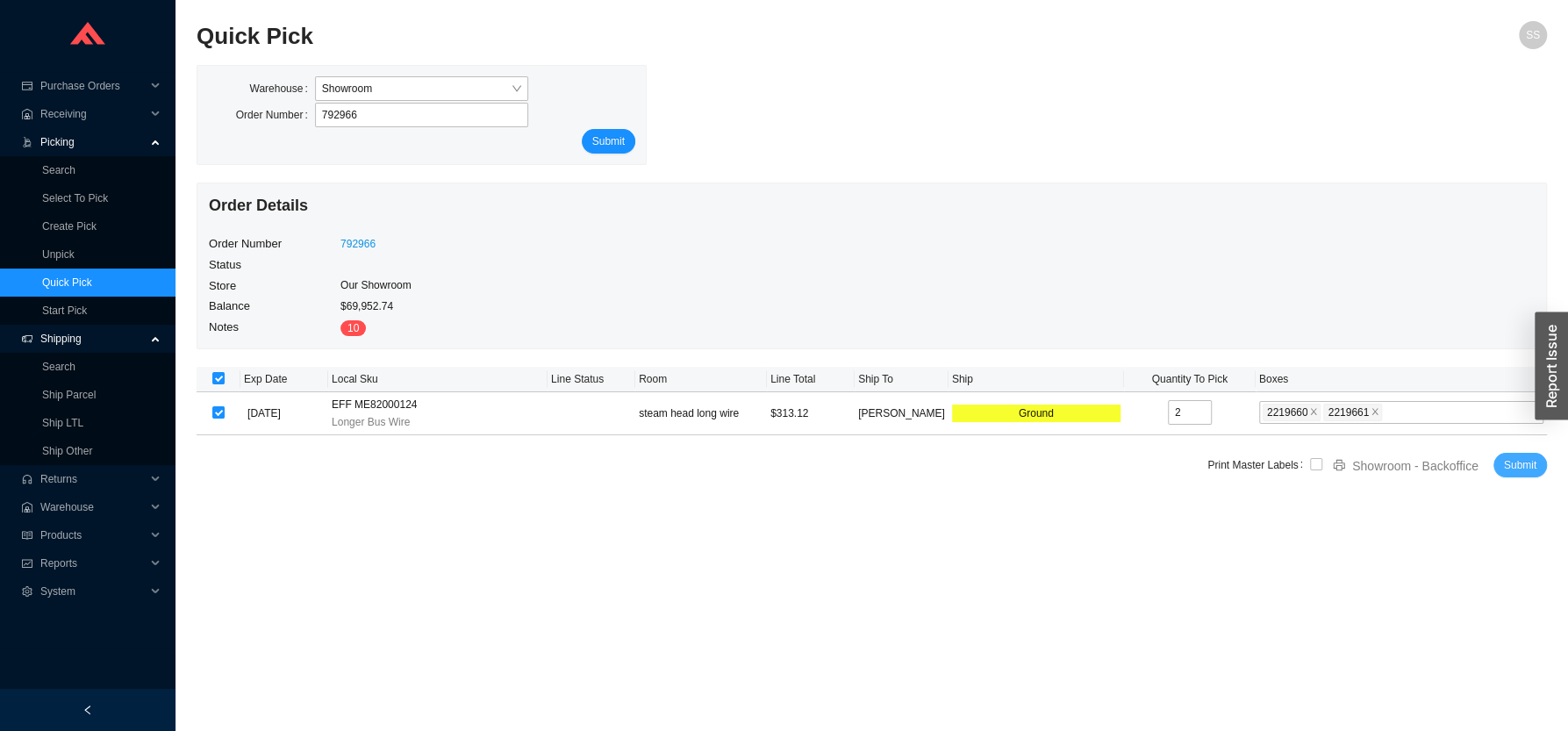
click at [1509, 454] on button "Submit" at bounding box center [1519, 465] width 53 height 25
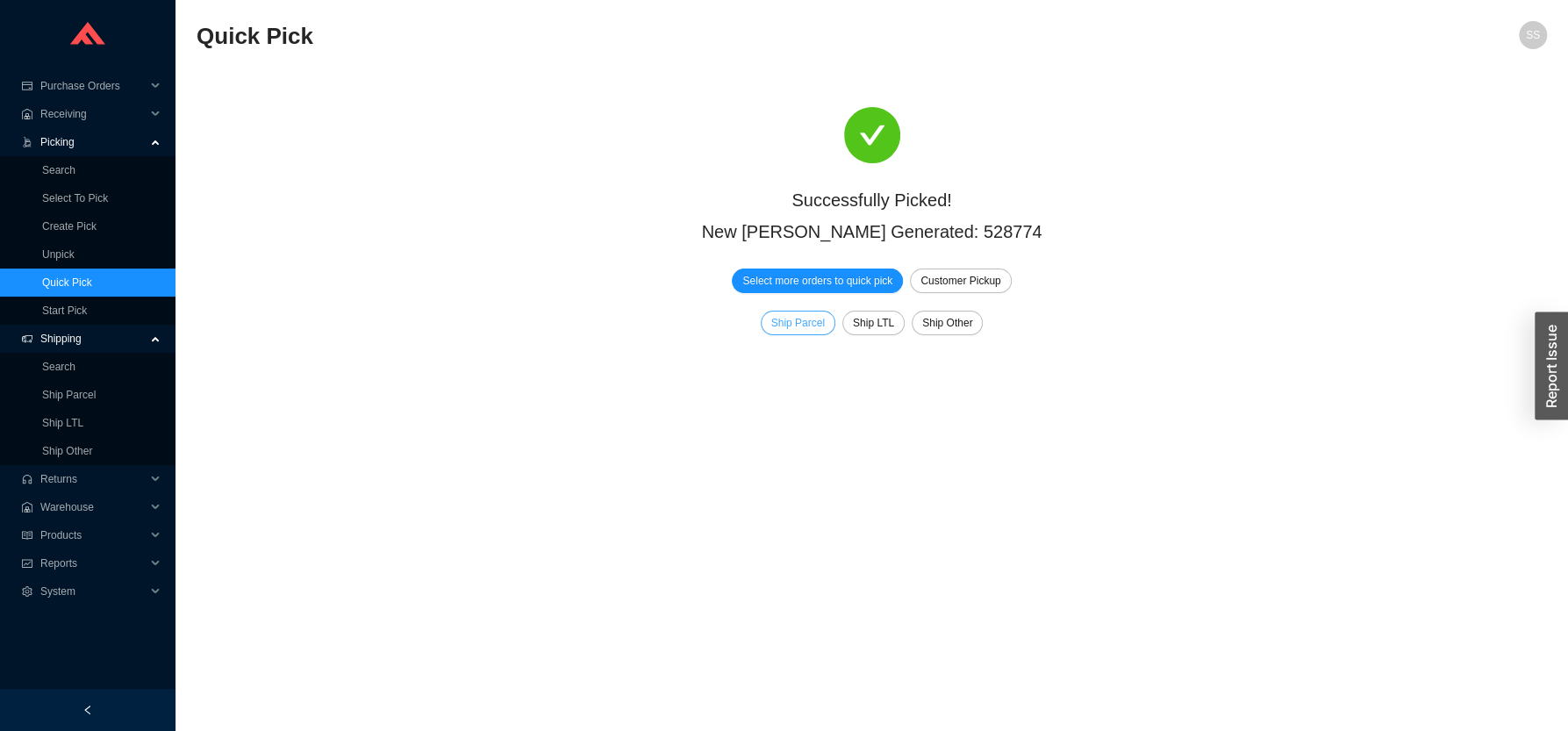
click at [804, 326] on span "Ship Parcel" at bounding box center [797, 323] width 53 height 18
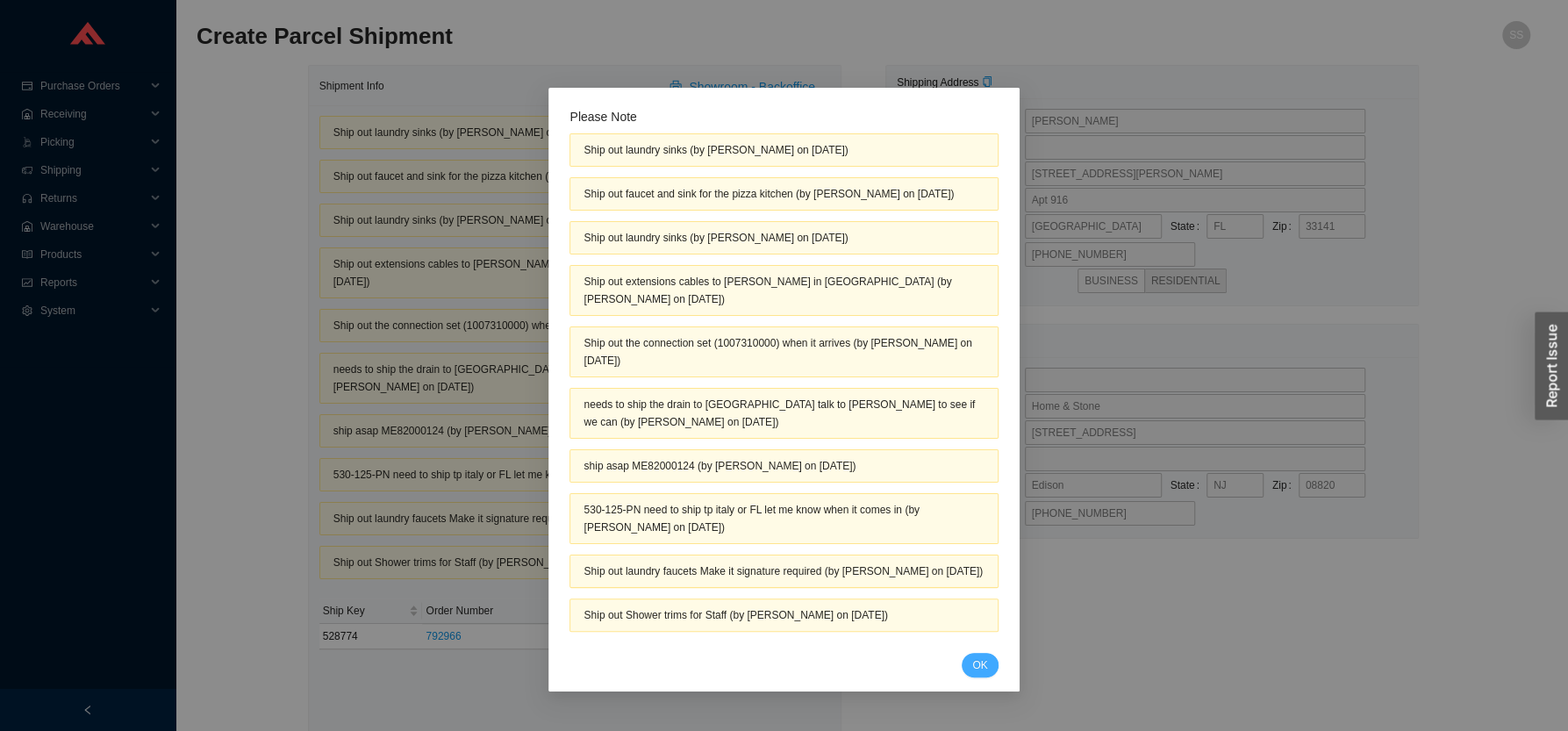
click at [982, 657] on button "OK" at bounding box center [979, 665] width 36 height 25
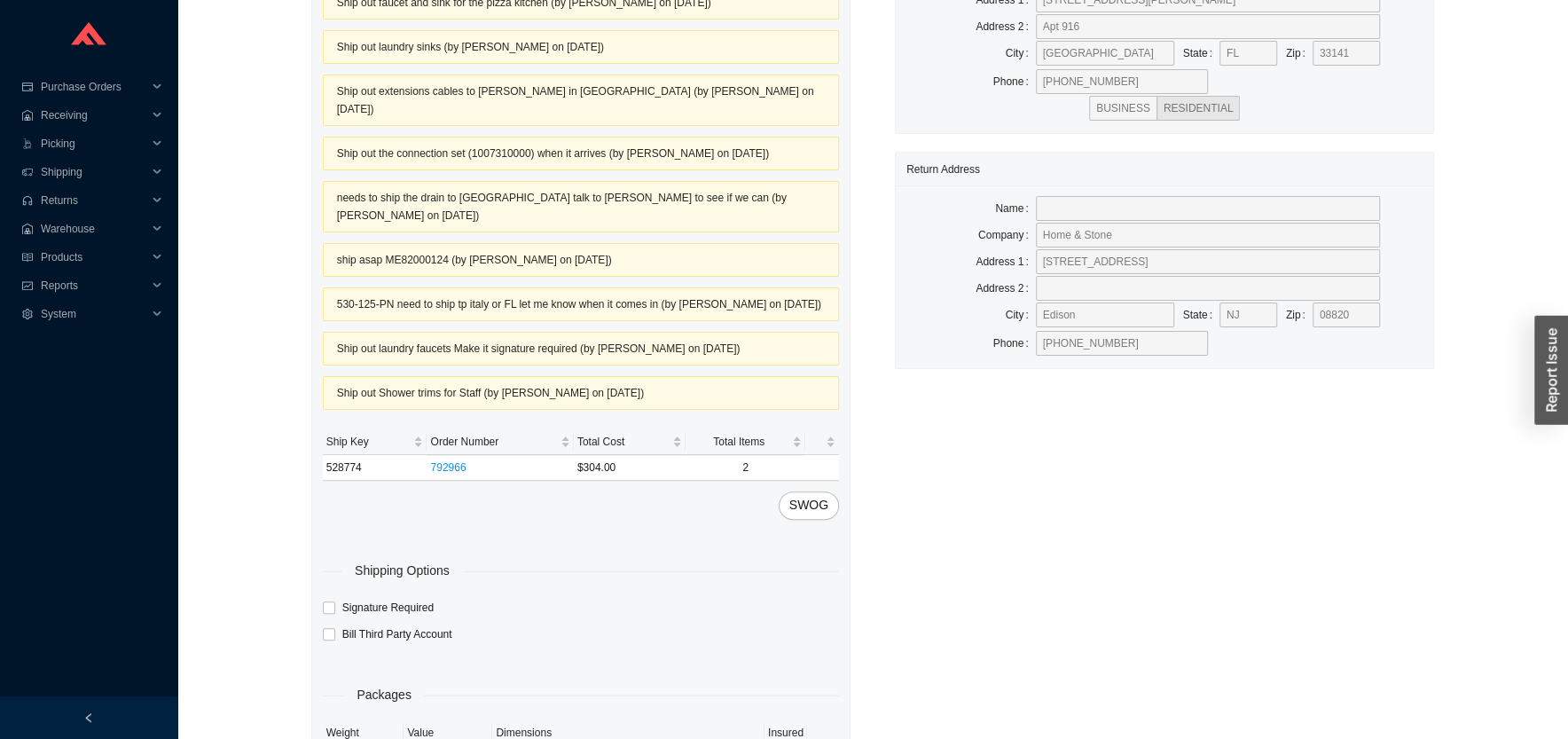
scroll to position [380, 0]
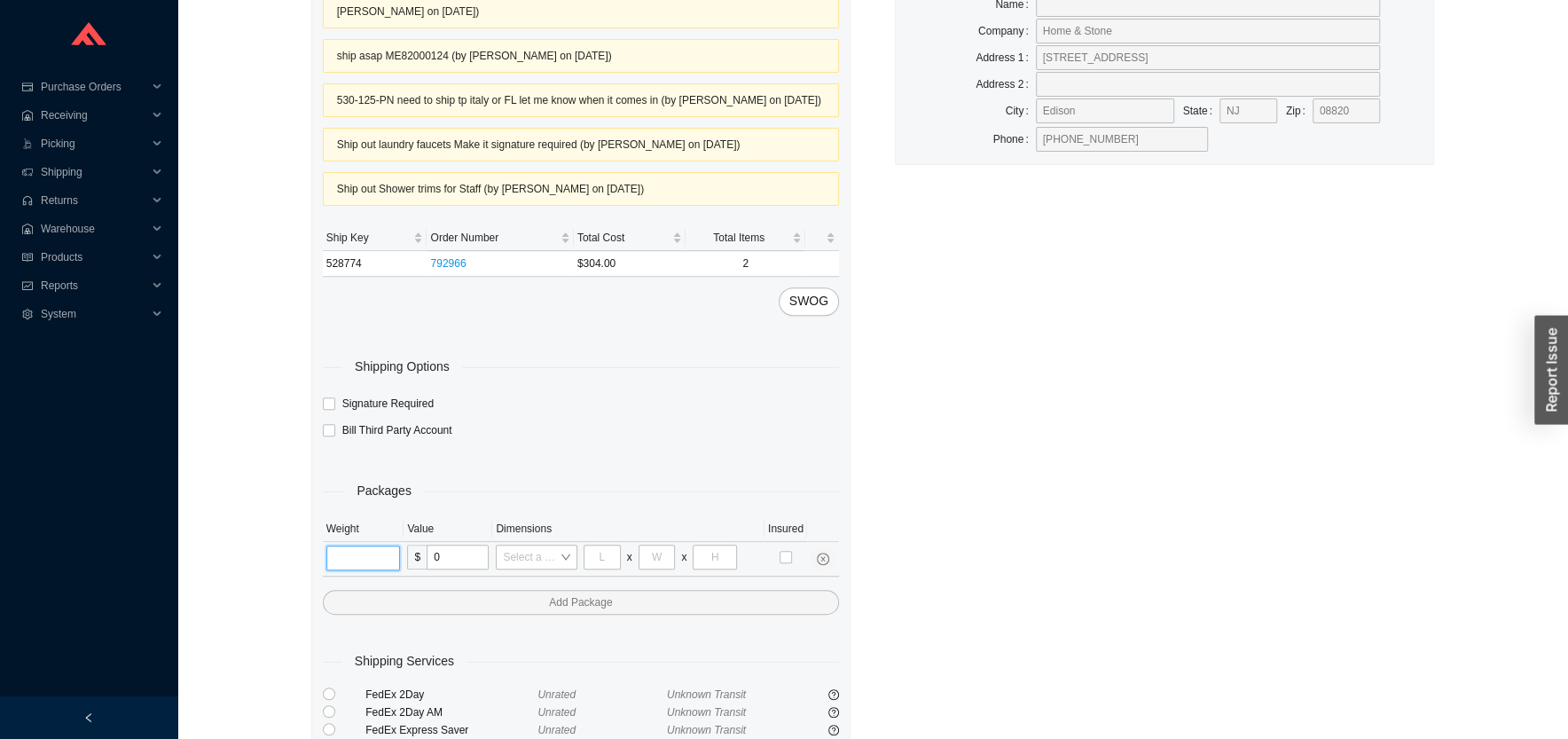
click at [345, 546] on input "tel" at bounding box center [363, 558] width 74 height 25
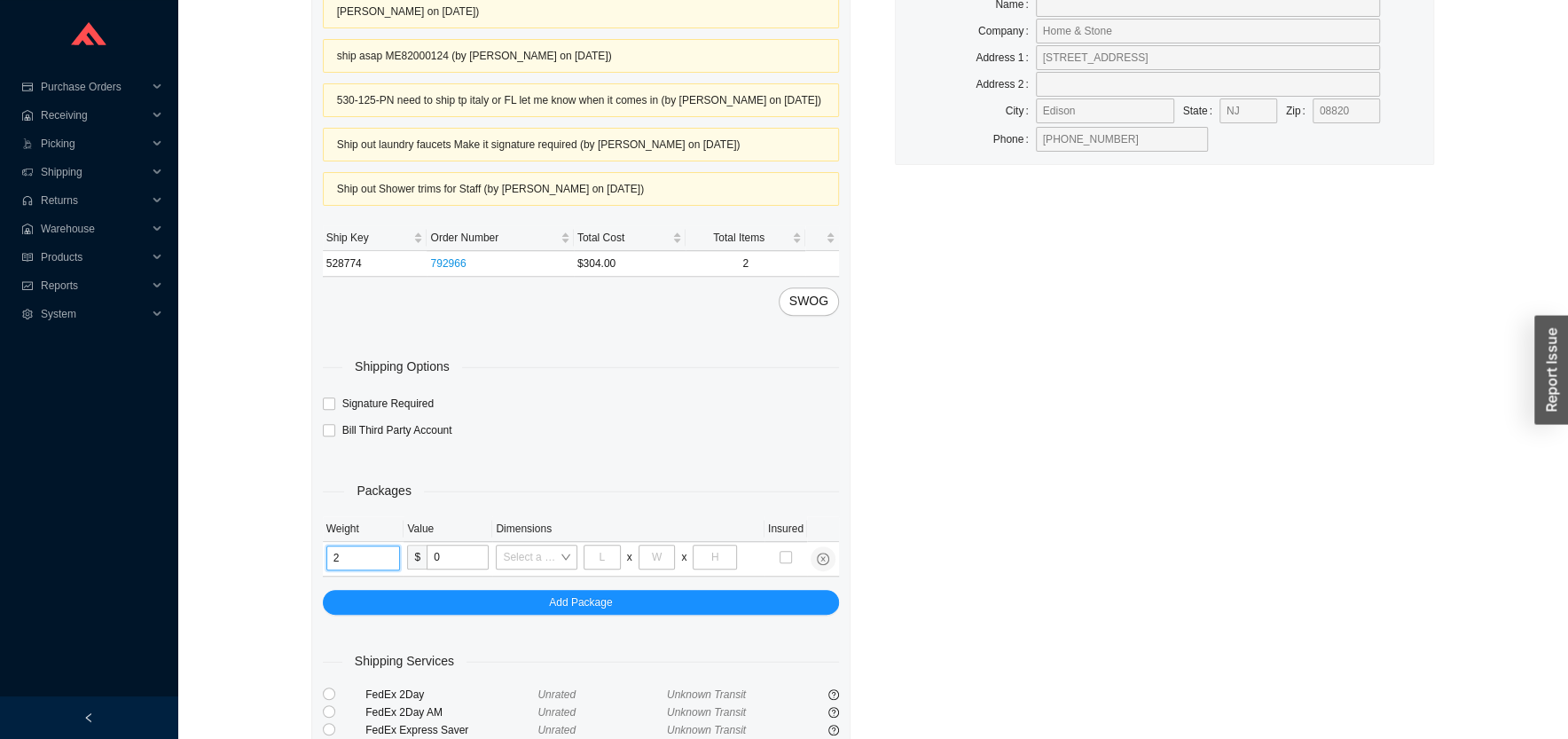
type input "2"
drag, startPoint x: 249, startPoint y: 506, endPoint x: 266, endPoint y: 520, distance: 22.0
click at [252, 506] on div "Shipment Info Showroom - Backoffice Ship out laundry sinks (by Rachelli Stanies…" at bounding box center [872, 356] width 1348 height 1341
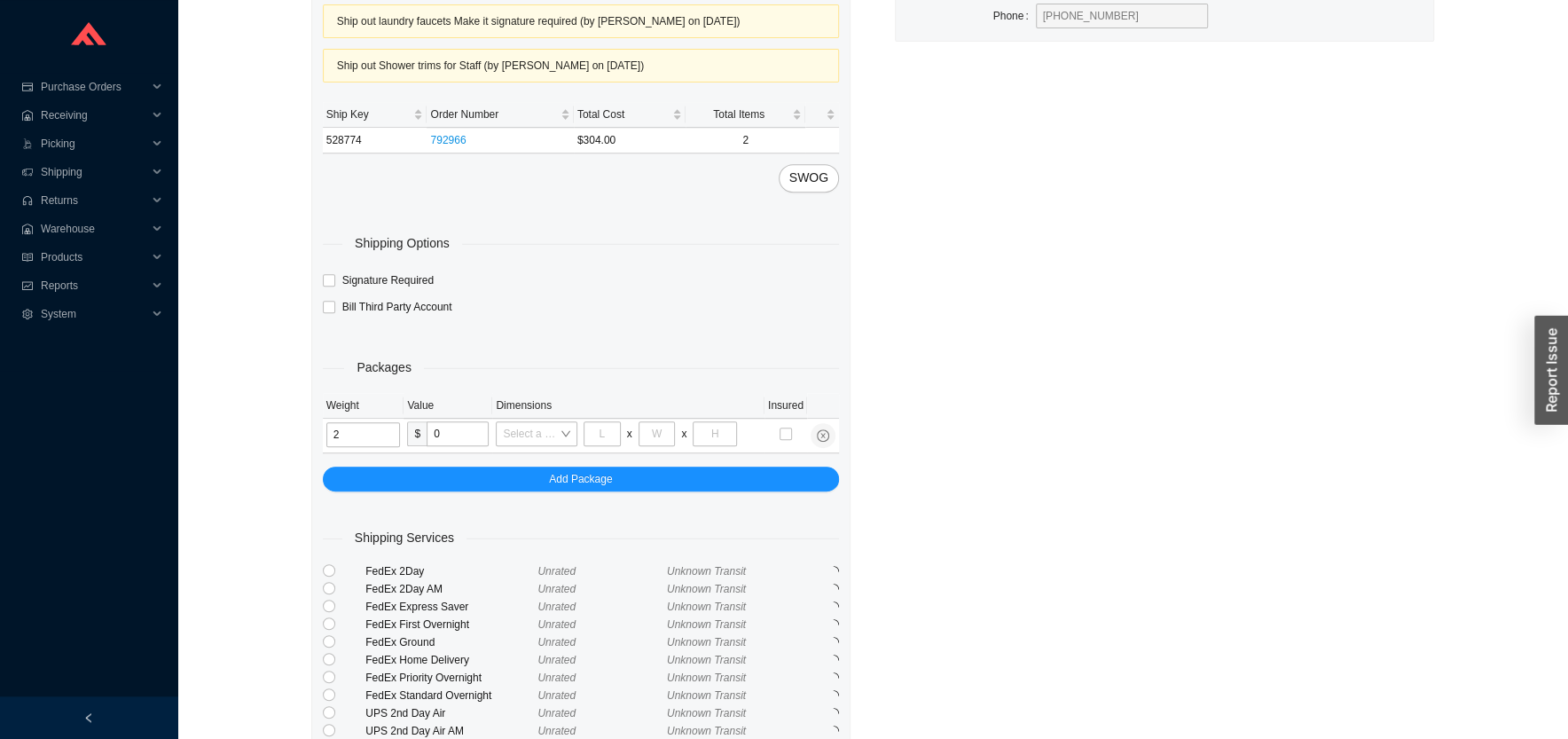
scroll to position [635, 0]
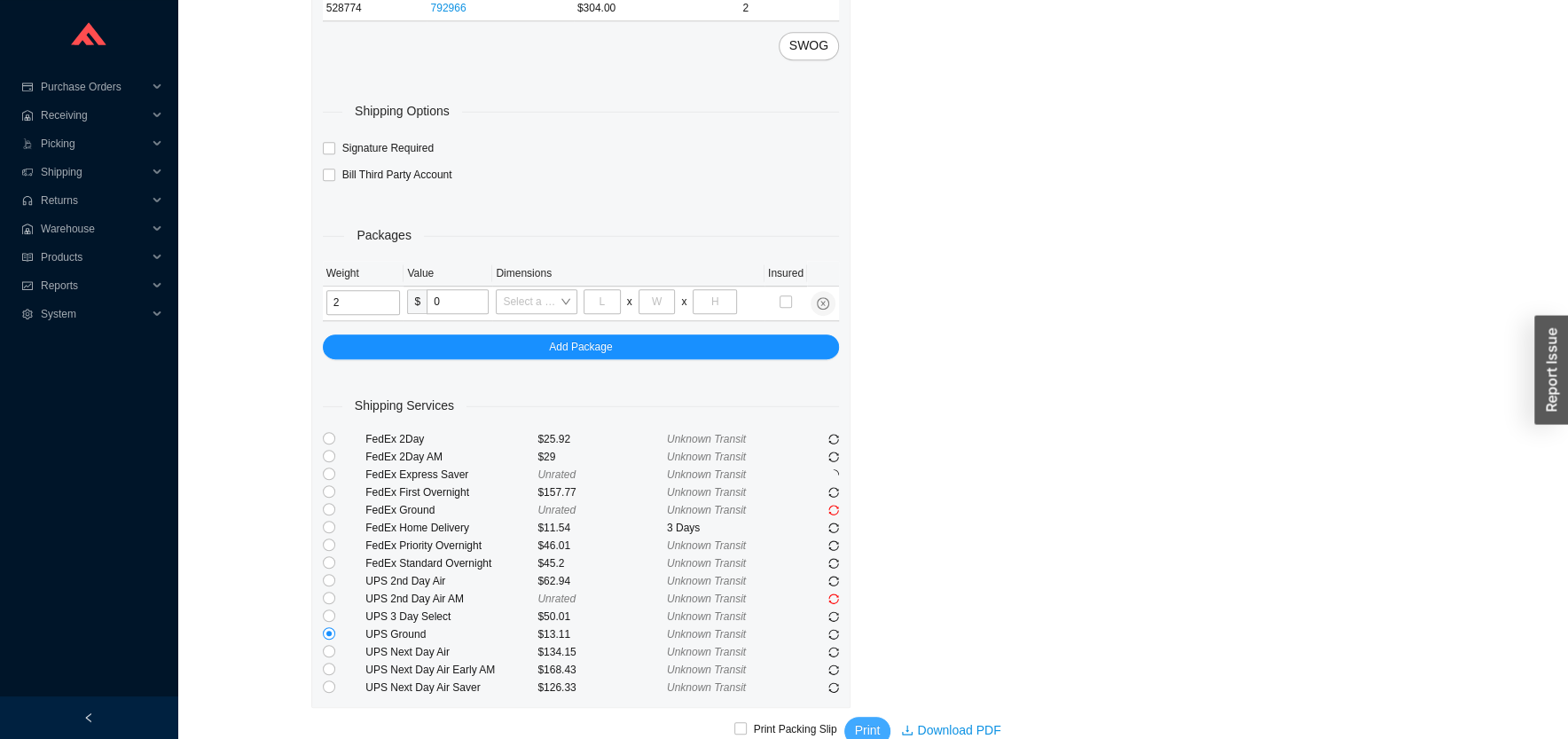
click at [859, 720] on span "Print" at bounding box center [868, 730] width 26 height 21
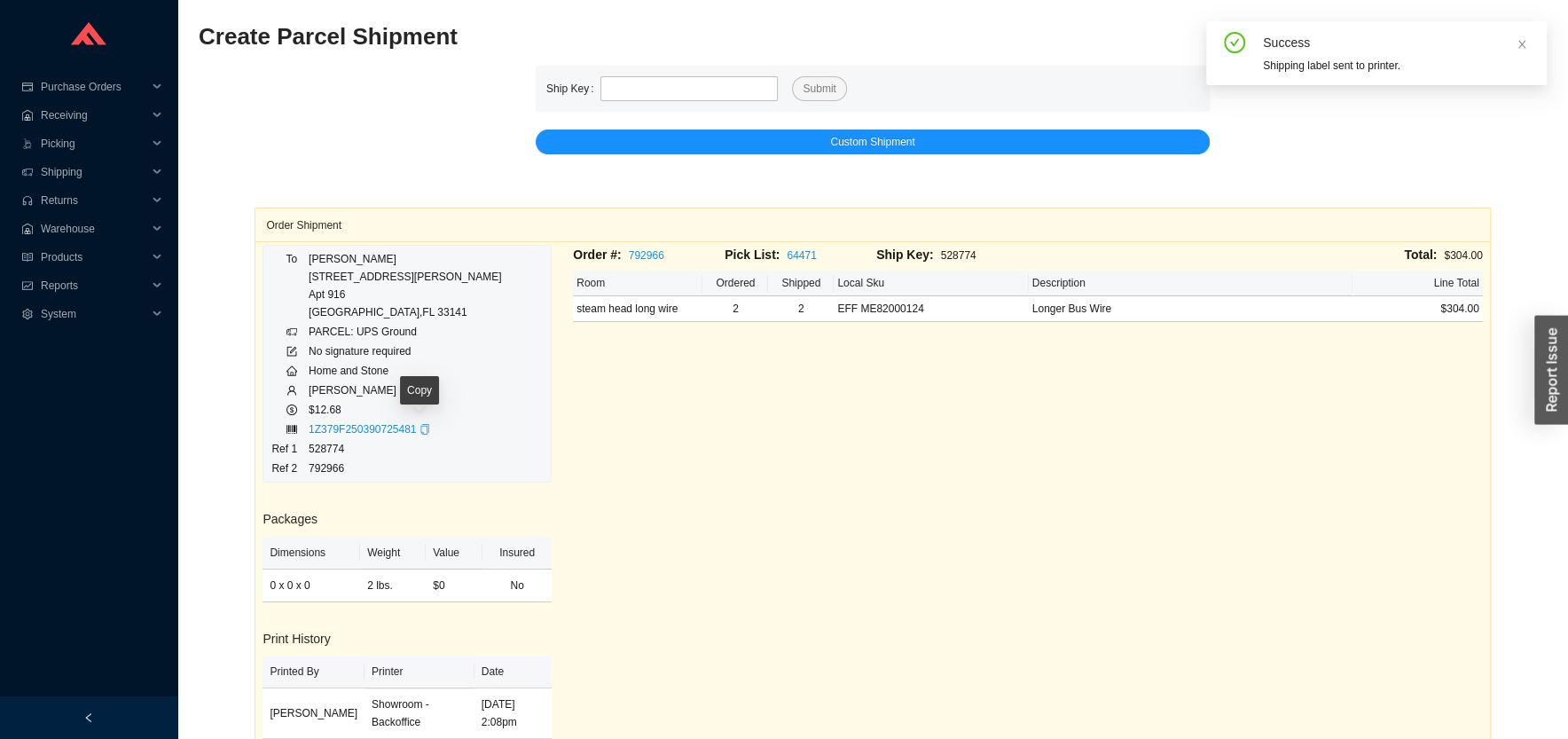
click at [421, 433] on icon "copy" at bounding box center [424, 429] width 11 height 11
